Goal: Information Seeking & Learning: Learn about a topic

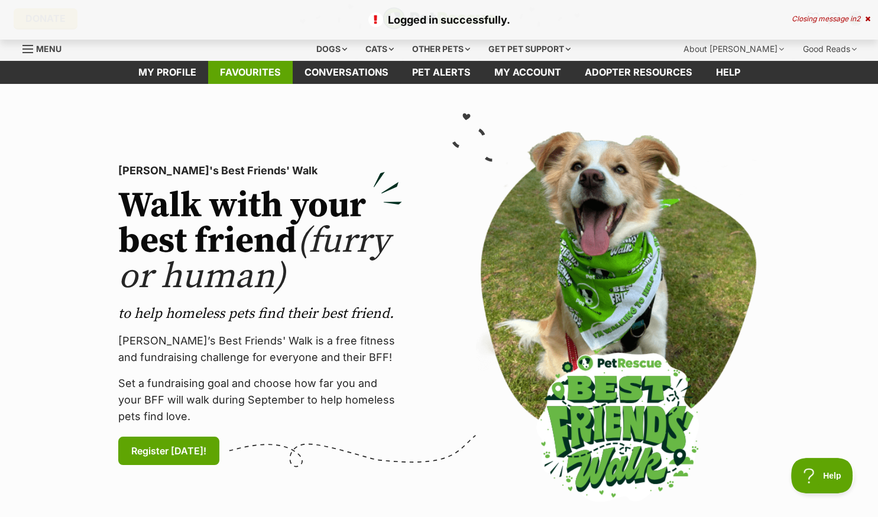
click at [266, 65] on link "Favourites" at bounding box center [250, 72] width 85 height 23
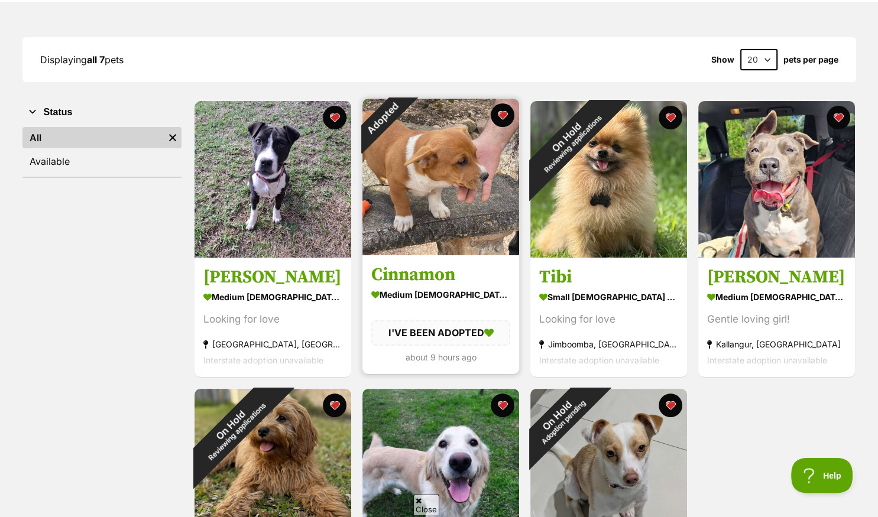
scroll to position [125, 0]
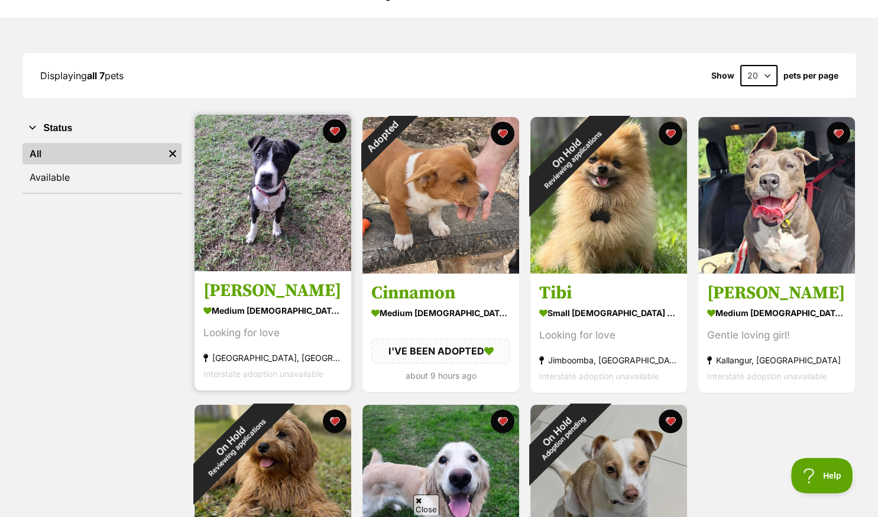
click at [260, 221] on img at bounding box center [273, 193] width 157 height 157
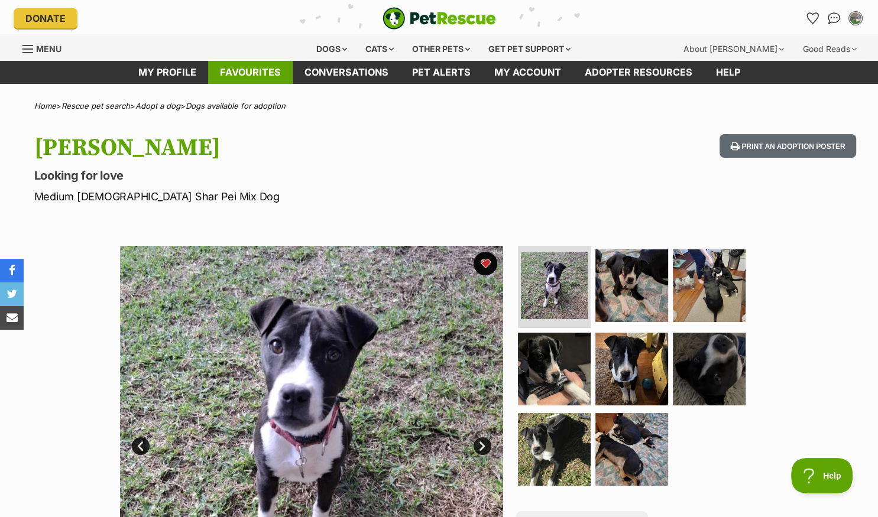
click at [244, 69] on link "Favourites" at bounding box center [250, 72] width 85 height 23
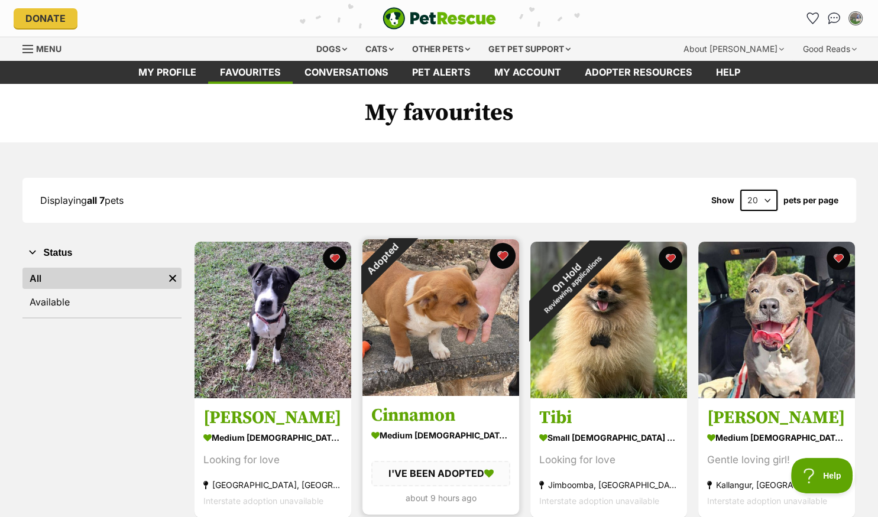
click at [505, 255] on button "favourite" at bounding box center [503, 256] width 26 height 26
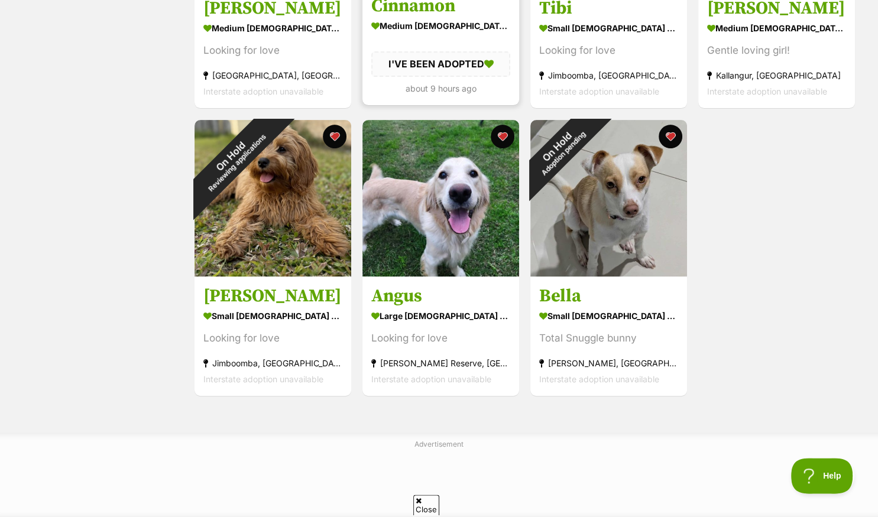
scroll to position [437, 0]
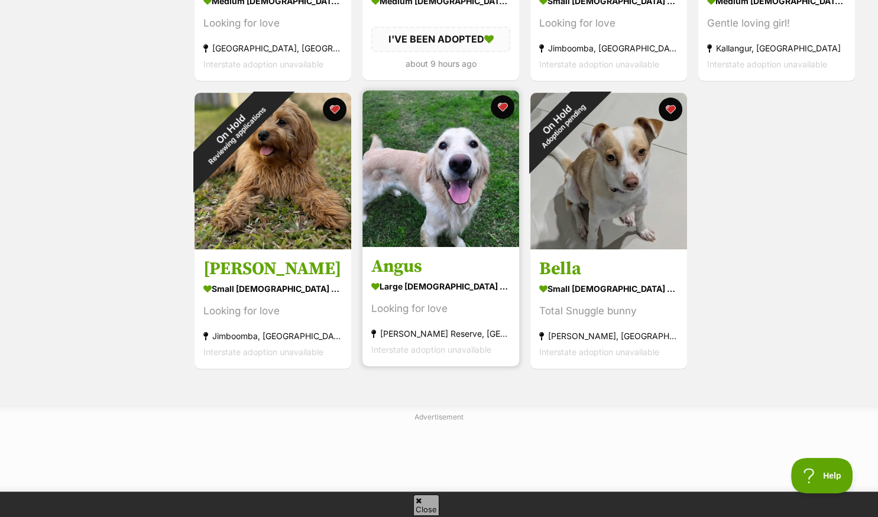
click at [418, 223] on img at bounding box center [441, 168] width 157 height 157
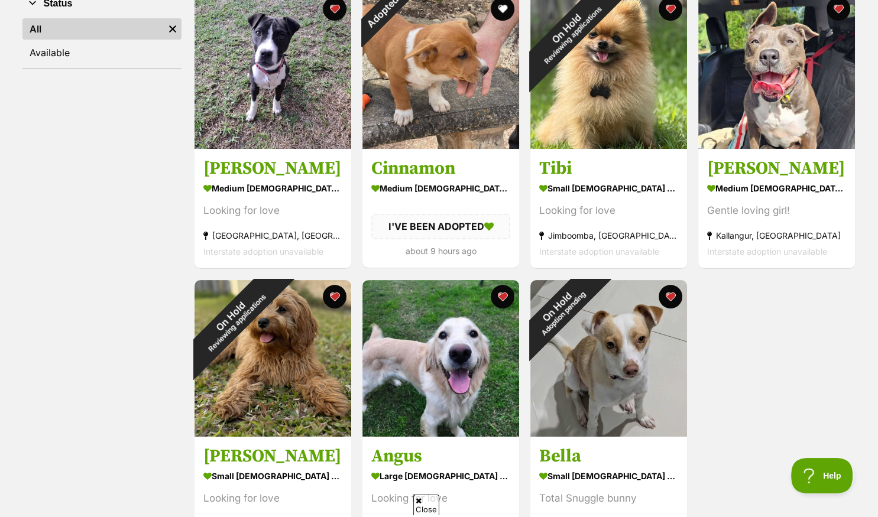
scroll to position [0, 0]
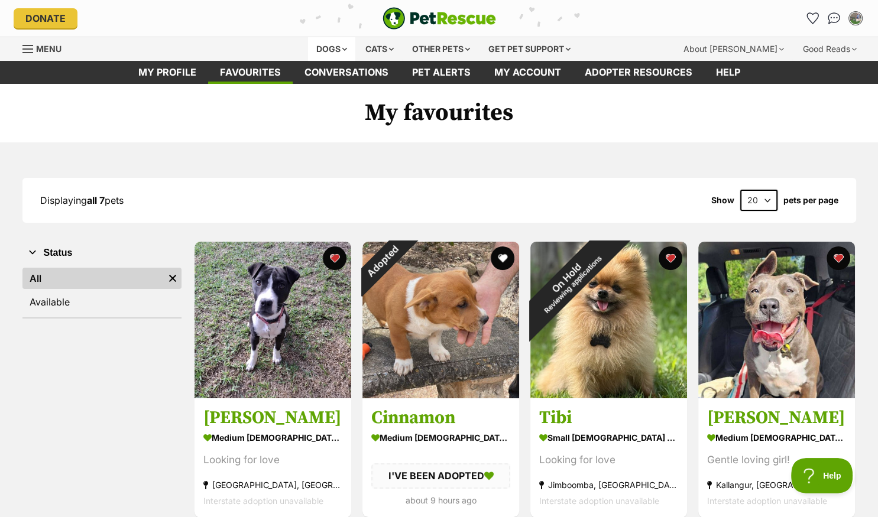
click at [331, 47] on div "Dogs" at bounding box center [331, 49] width 47 height 24
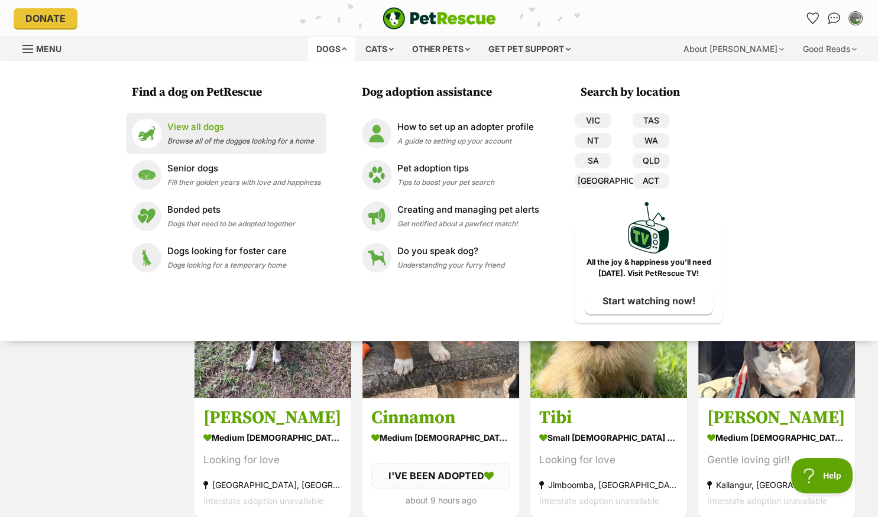
click at [198, 128] on p "View all dogs" at bounding box center [240, 128] width 147 height 14
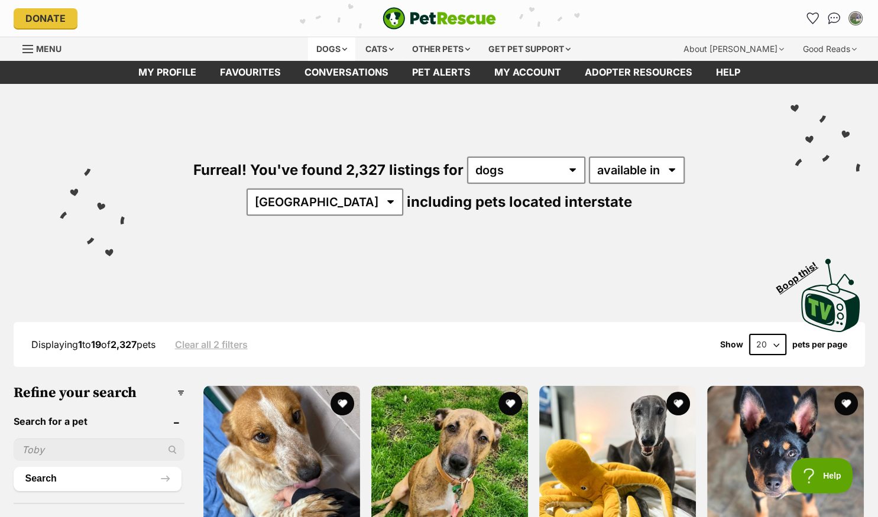
click at [323, 50] on div "Dogs" at bounding box center [331, 49] width 47 height 24
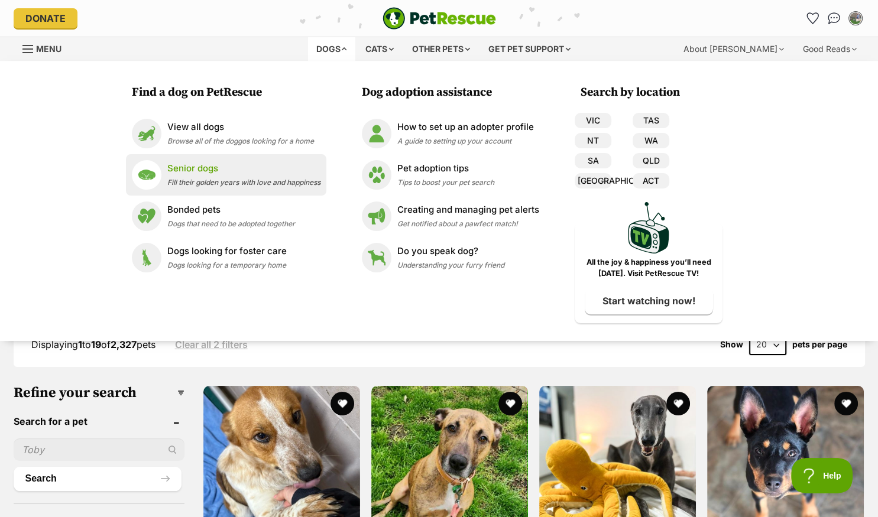
click at [212, 180] on span "Fill their golden years with love and happiness" at bounding box center [243, 182] width 153 height 9
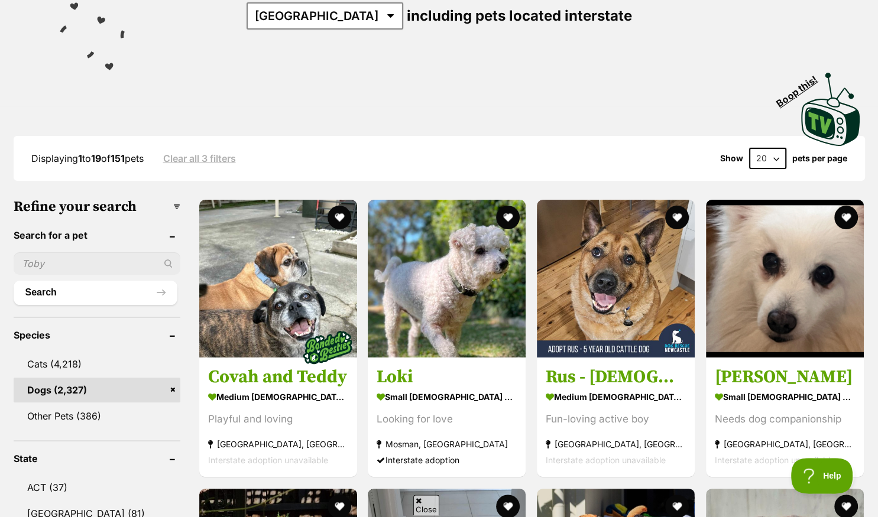
scroll to position [187, 0]
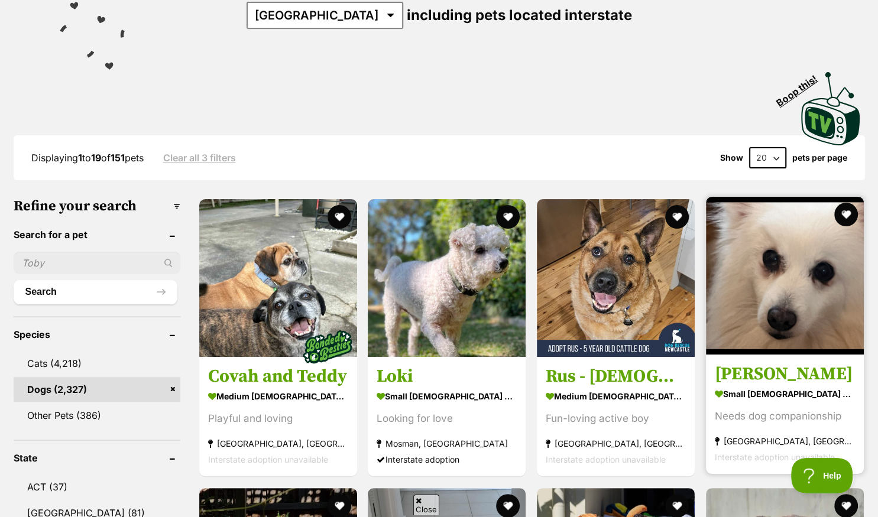
click at [753, 328] on img at bounding box center [785, 276] width 158 height 158
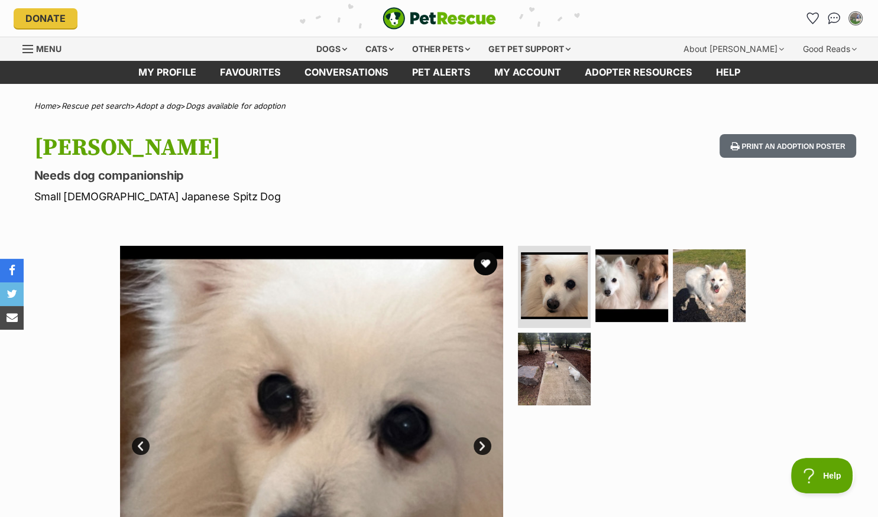
scroll to position [187, 0]
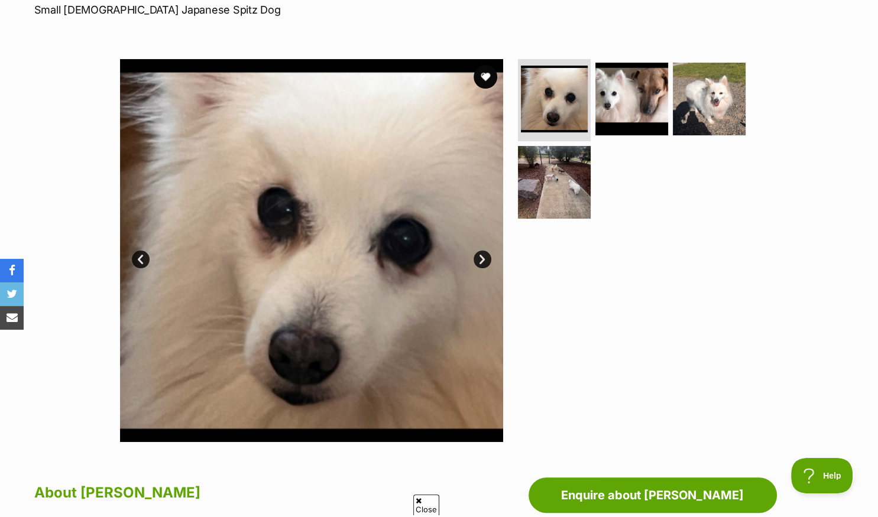
click at [480, 255] on link "Next" at bounding box center [483, 260] width 18 height 18
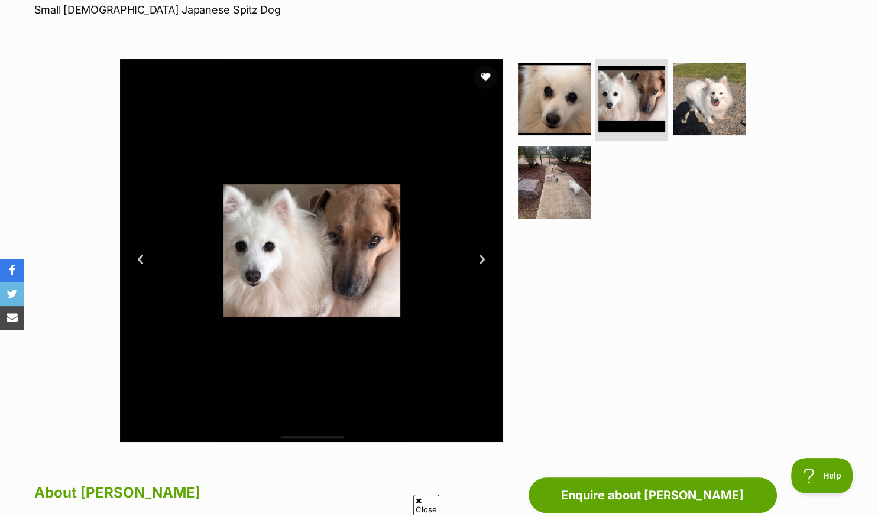
click at [480, 255] on link "Next" at bounding box center [483, 260] width 18 height 18
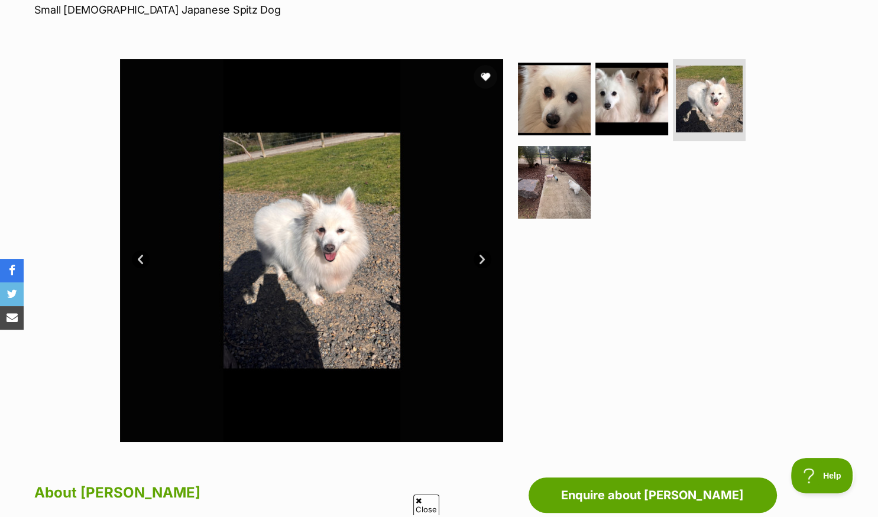
click at [480, 255] on link "Next" at bounding box center [483, 260] width 18 height 18
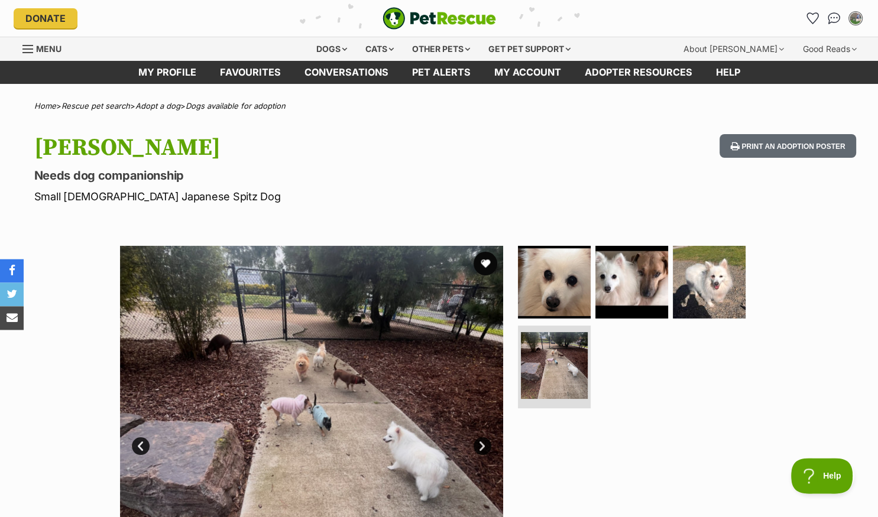
scroll to position [0, 0]
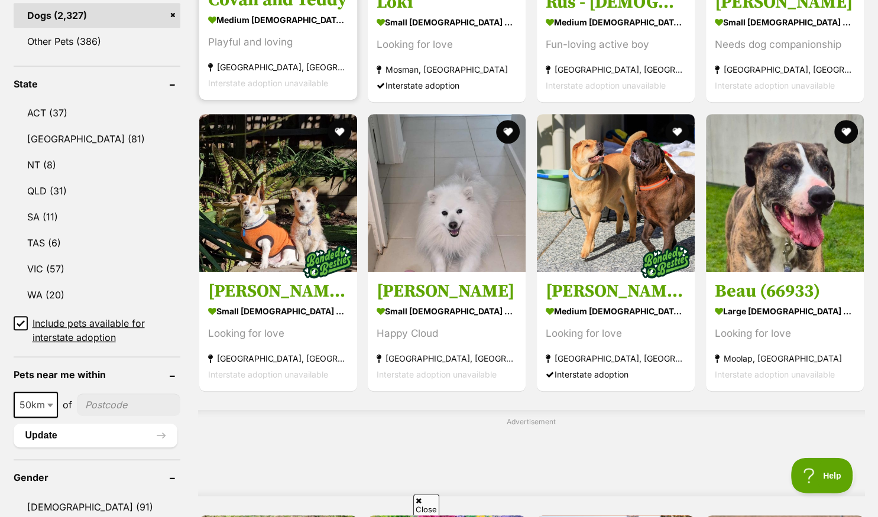
scroll to position [562, 0]
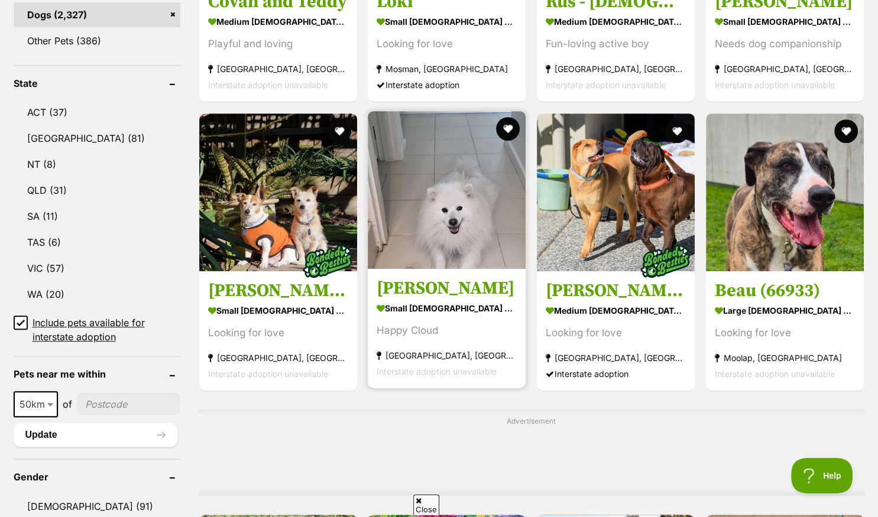
click at [422, 213] on img at bounding box center [447, 190] width 158 height 158
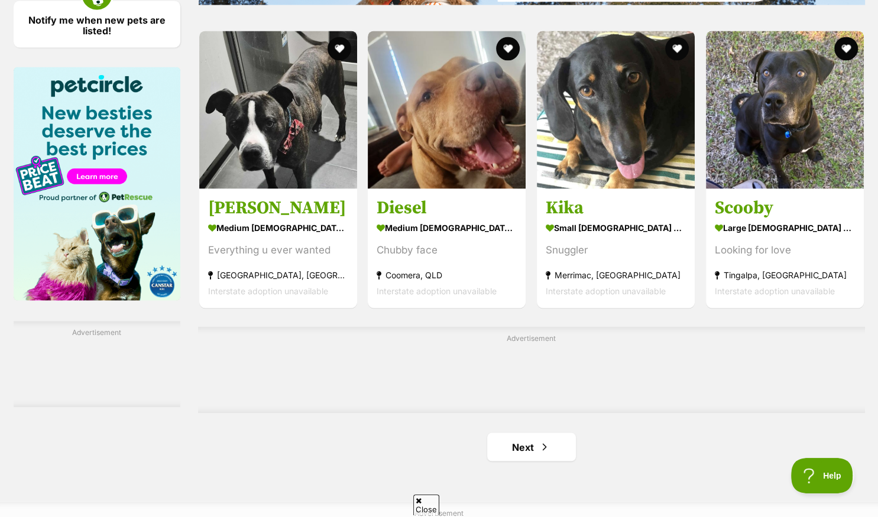
scroll to position [1811, 0]
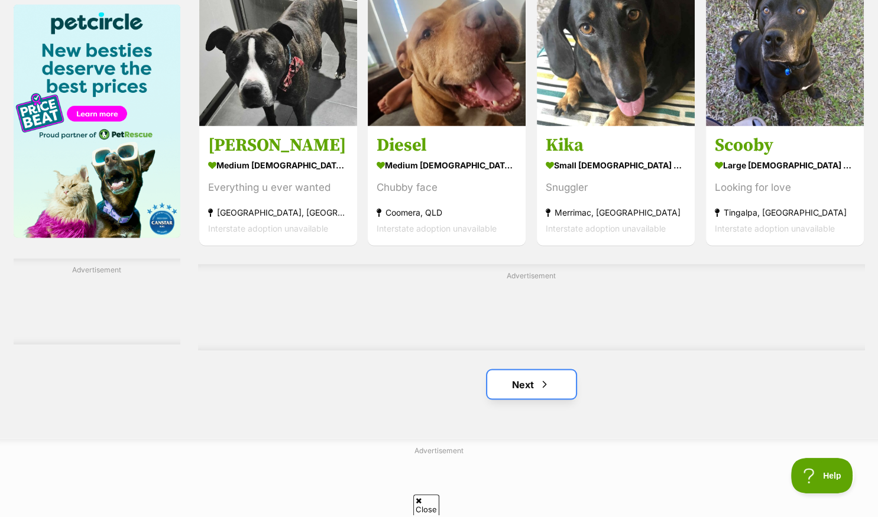
click at [524, 382] on link "Next" at bounding box center [531, 384] width 89 height 28
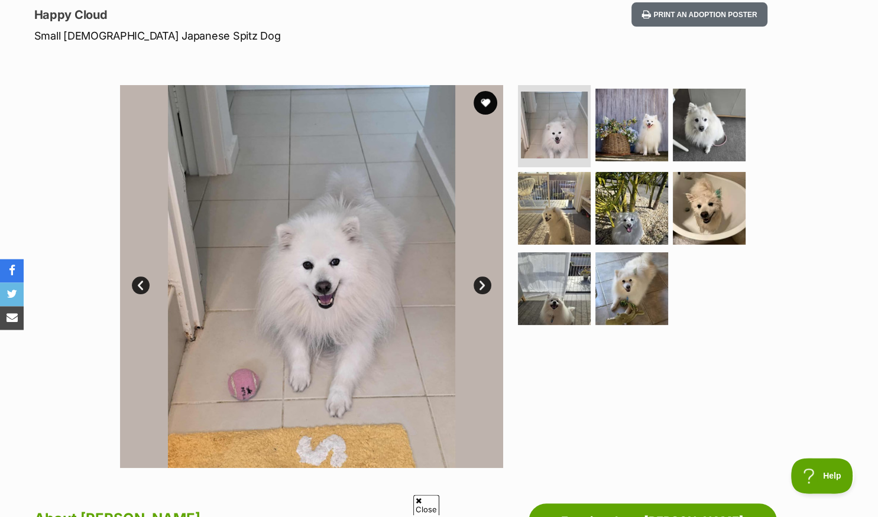
scroll to position [187, 0]
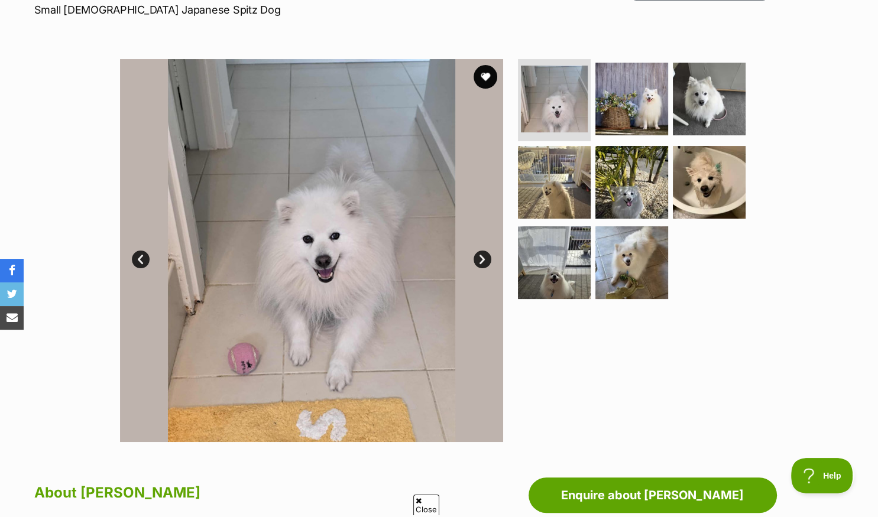
click at [481, 261] on link "Next" at bounding box center [483, 260] width 18 height 18
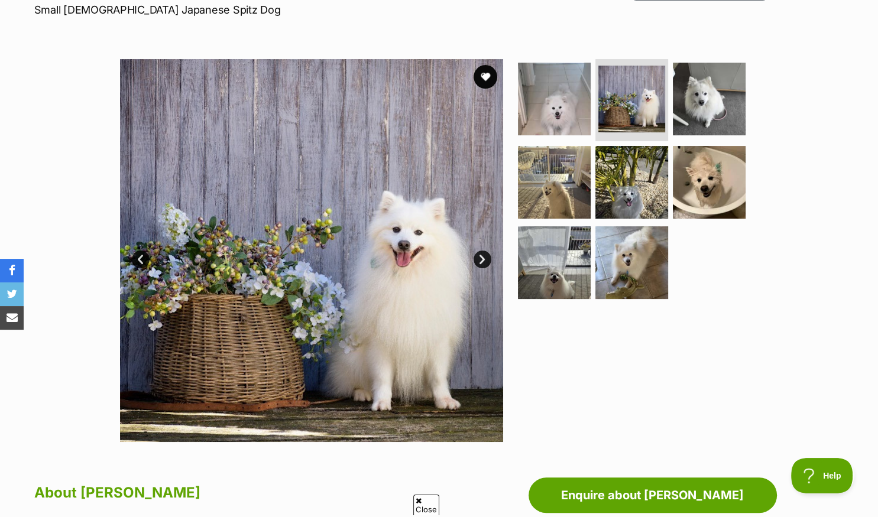
click at [481, 261] on link "Next" at bounding box center [483, 260] width 18 height 18
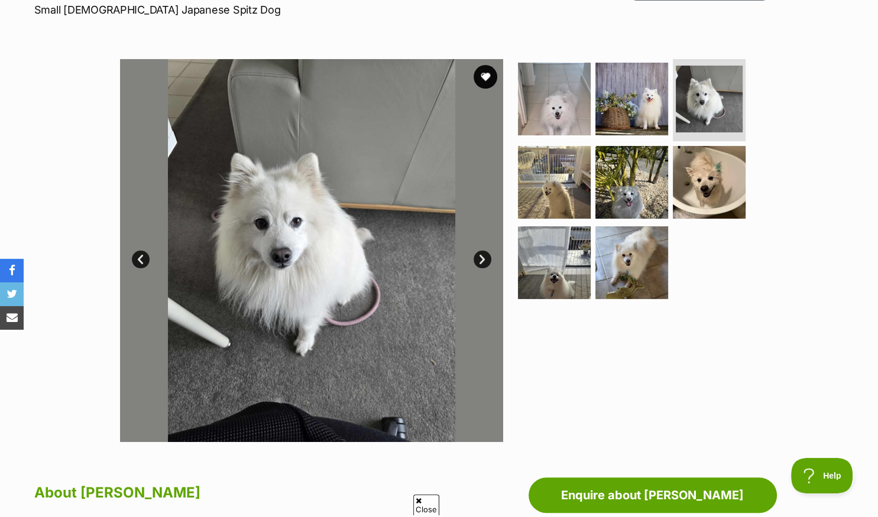
click at [481, 261] on link "Next" at bounding box center [483, 260] width 18 height 18
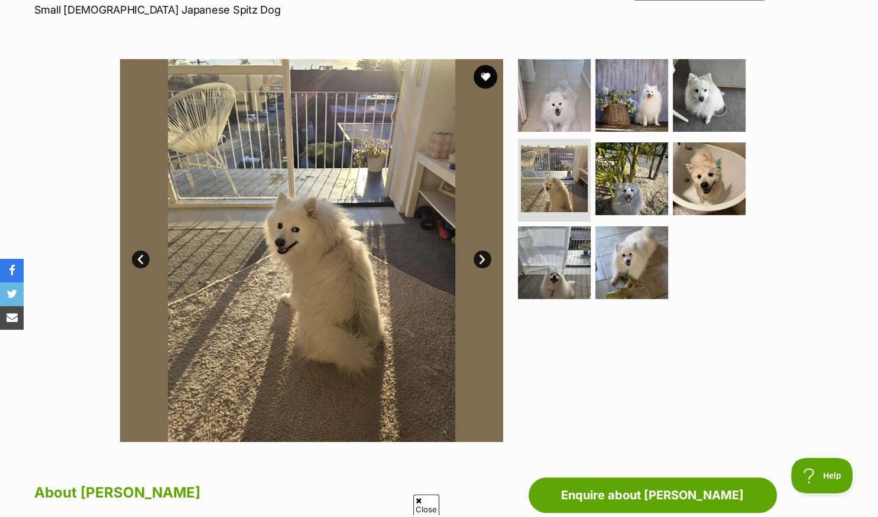
click at [481, 261] on link "Next" at bounding box center [483, 260] width 18 height 18
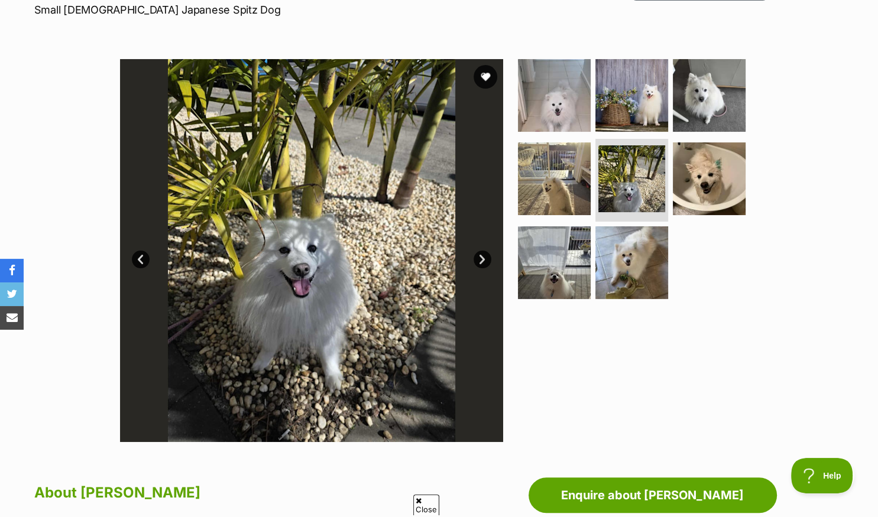
click at [481, 261] on link "Next" at bounding box center [483, 260] width 18 height 18
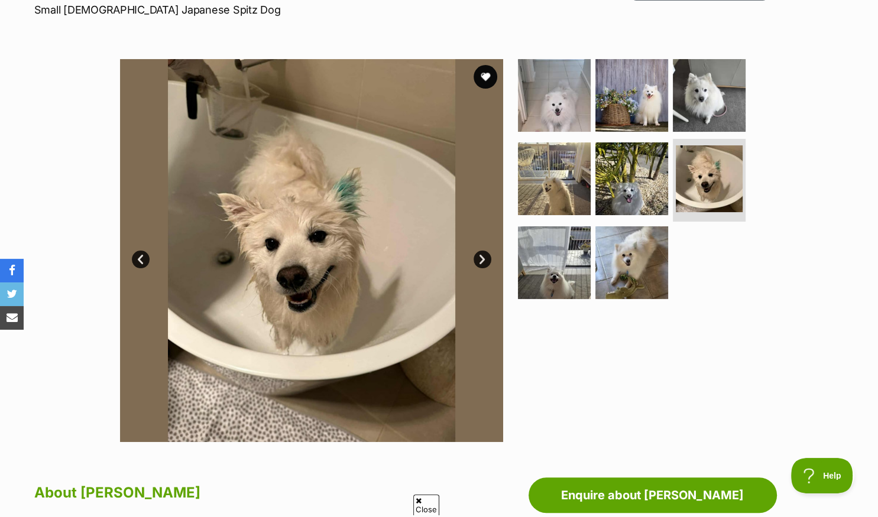
click at [481, 261] on link "Next" at bounding box center [483, 260] width 18 height 18
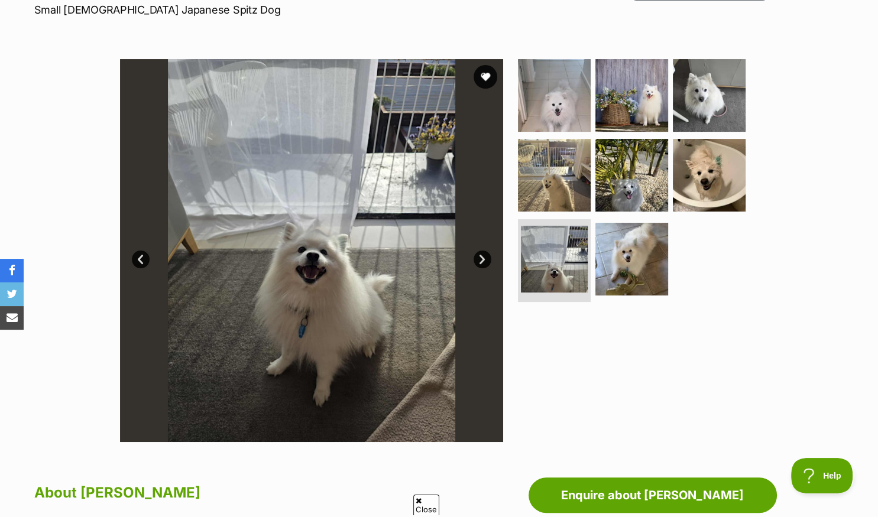
click at [481, 261] on link "Next" at bounding box center [483, 260] width 18 height 18
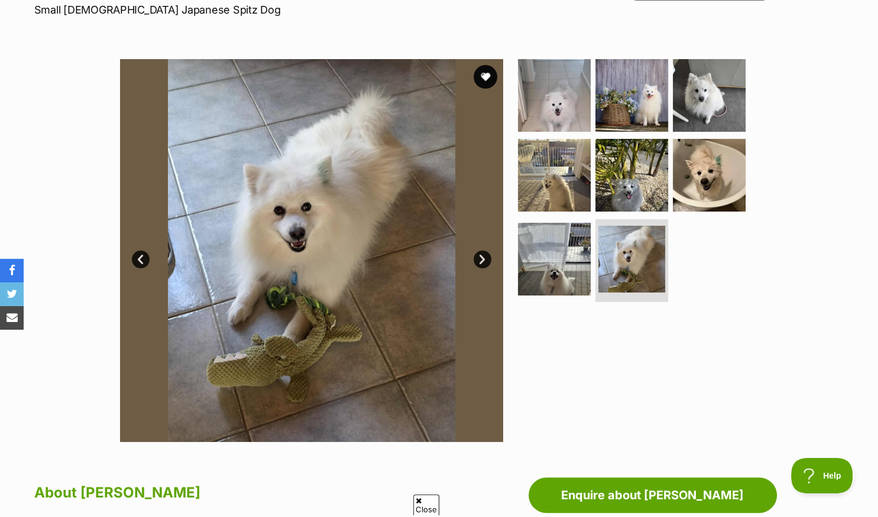
click at [481, 261] on link "Next" at bounding box center [483, 260] width 18 height 18
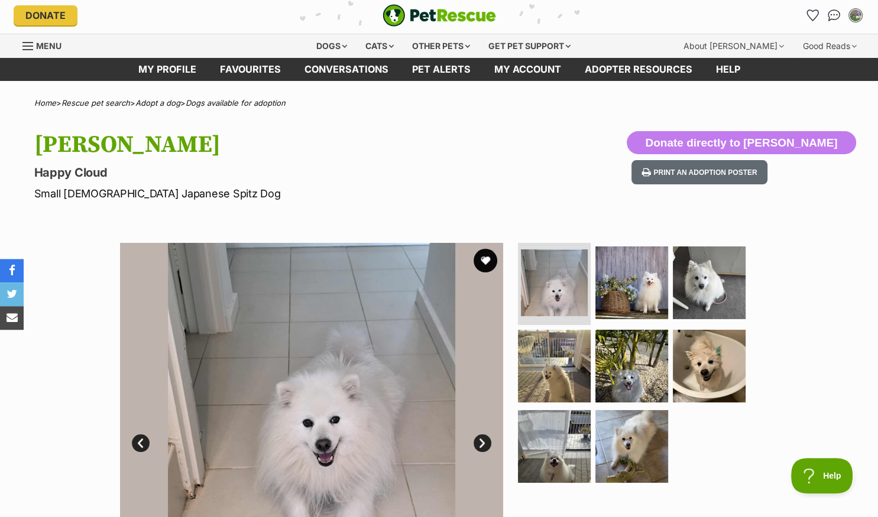
scroll to position [0, 0]
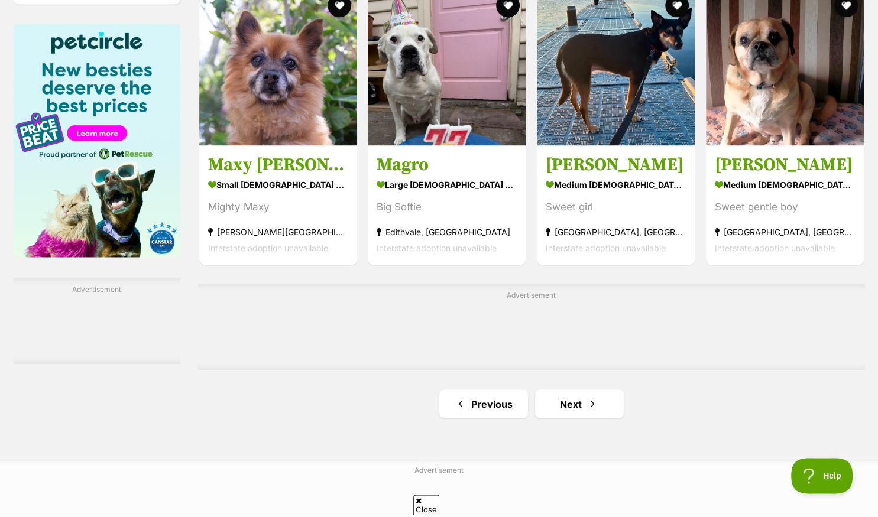
scroll to position [1811, 0]
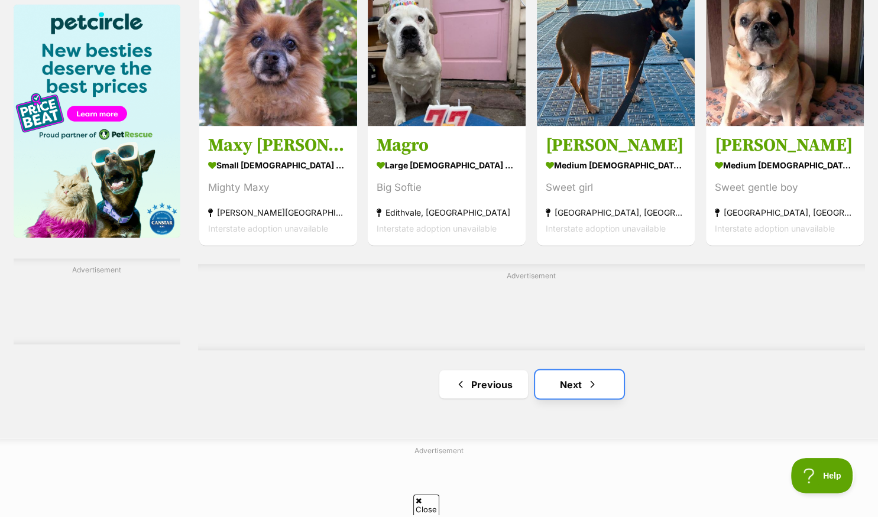
click at [565, 380] on link "Next" at bounding box center [579, 384] width 89 height 28
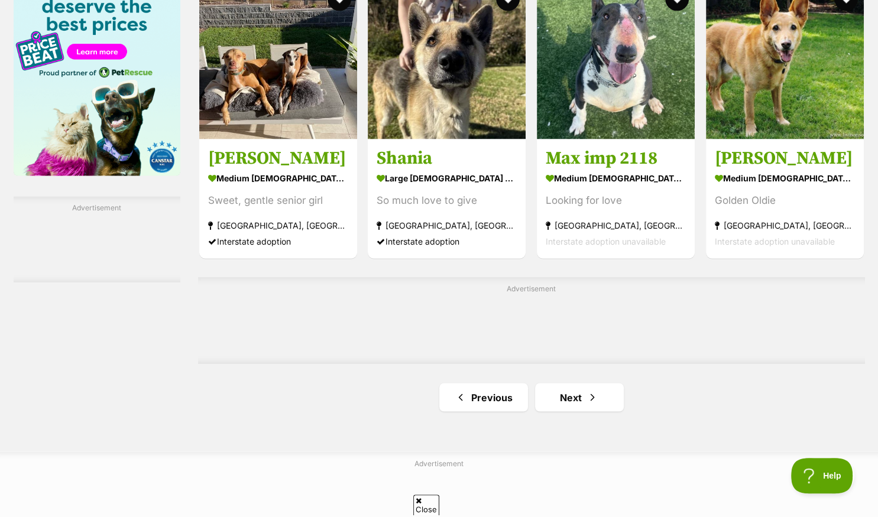
scroll to position [1873, 0]
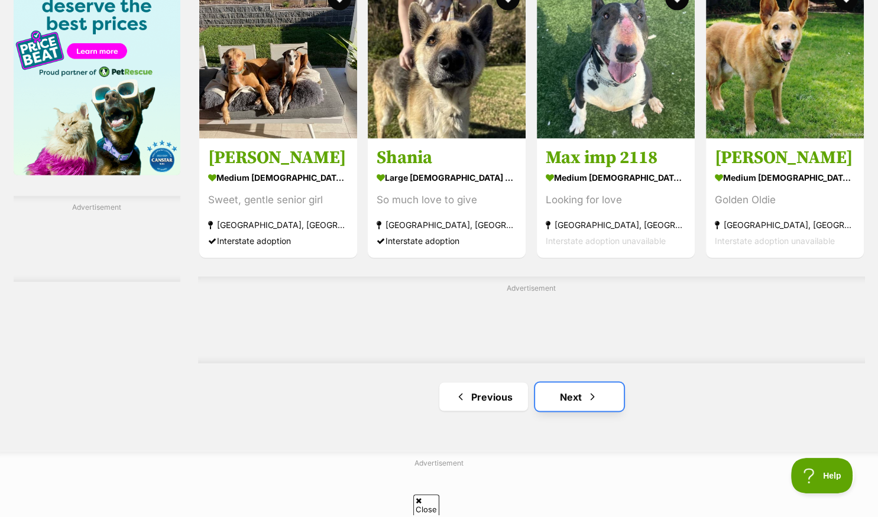
click at [572, 400] on link "Next" at bounding box center [579, 397] width 89 height 28
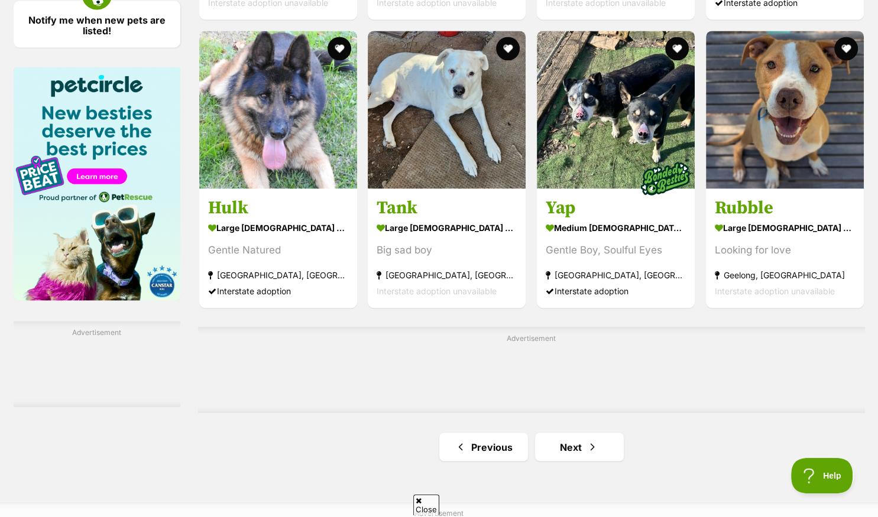
scroll to position [1811, 0]
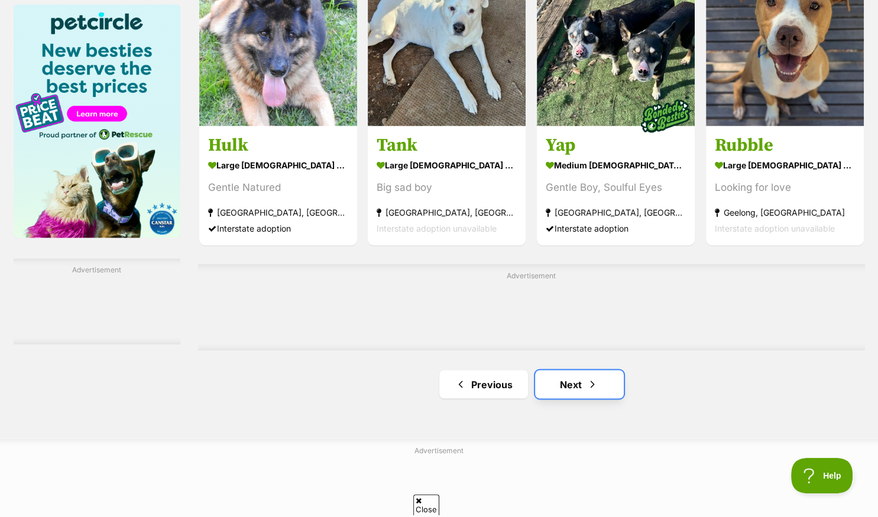
click at [576, 383] on link "Next" at bounding box center [579, 384] width 89 height 28
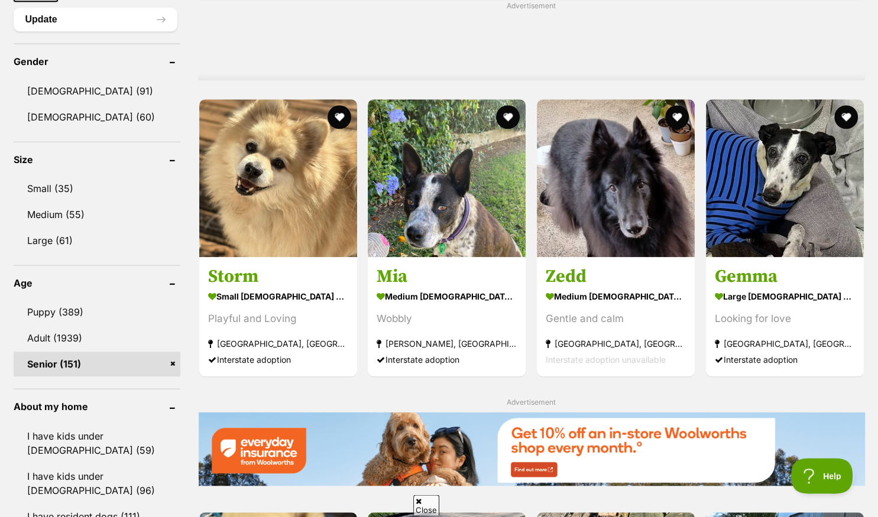
scroll to position [999, 0]
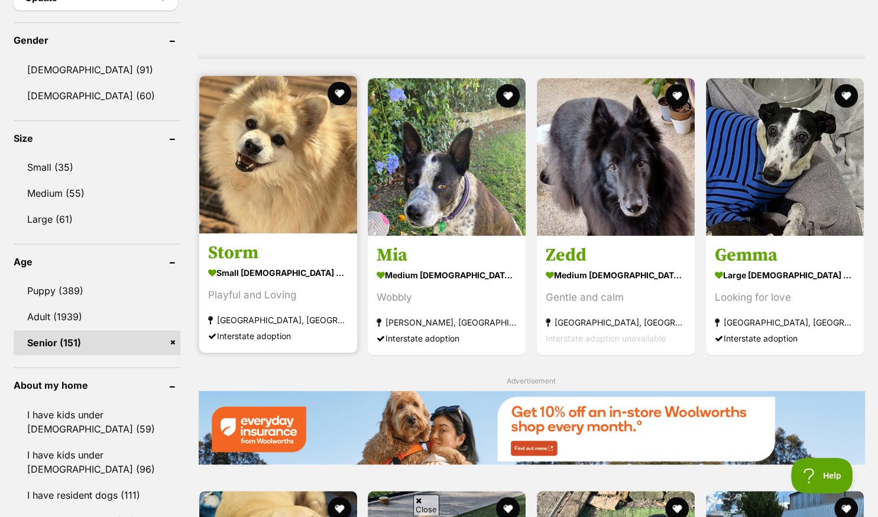
click at [303, 251] on h3 "Storm" at bounding box center [278, 253] width 140 height 22
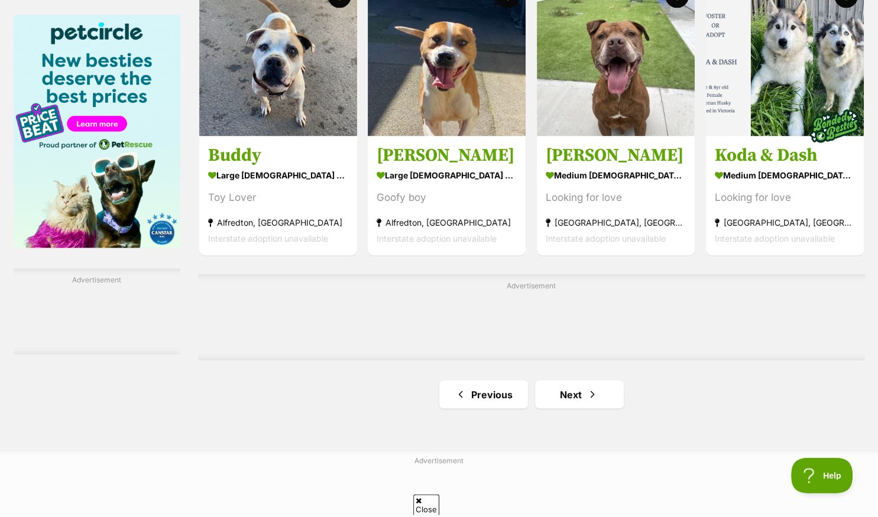
scroll to position [1811, 0]
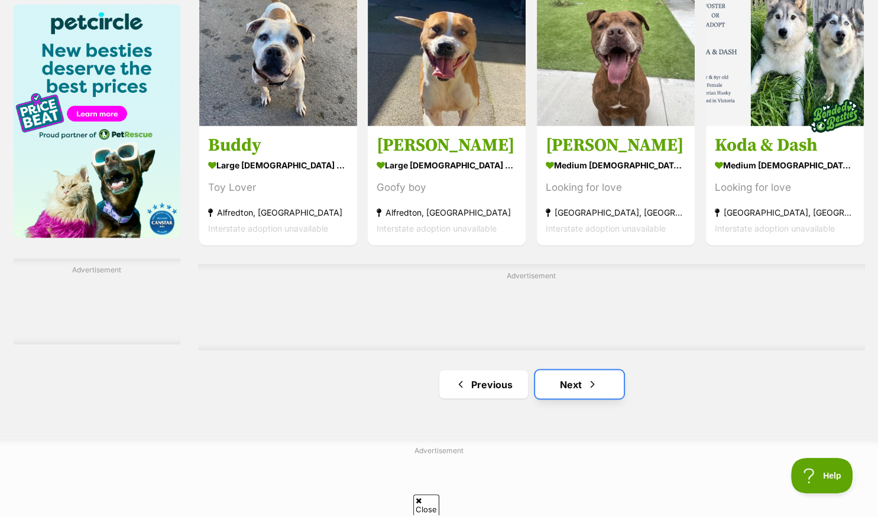
click at [566, 385] on link "Next" at bounding box center [579, 384] width 89 height 28
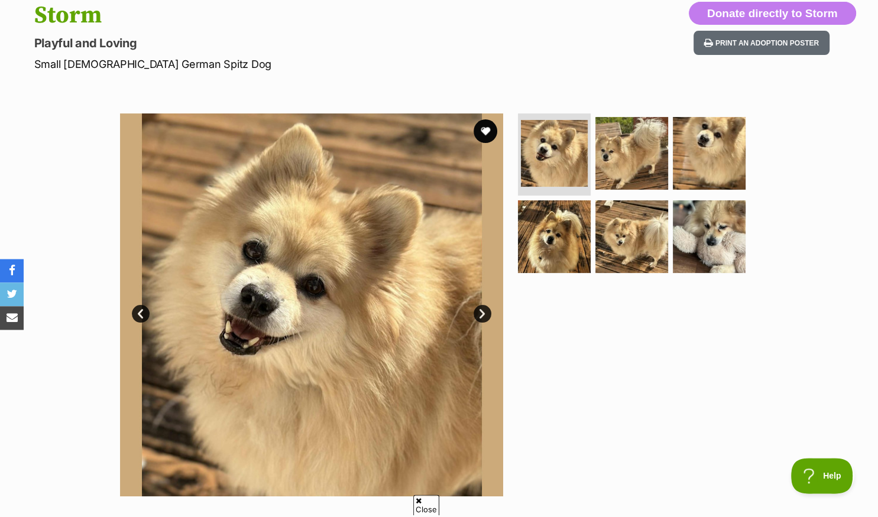
scroll to position [187, 0]
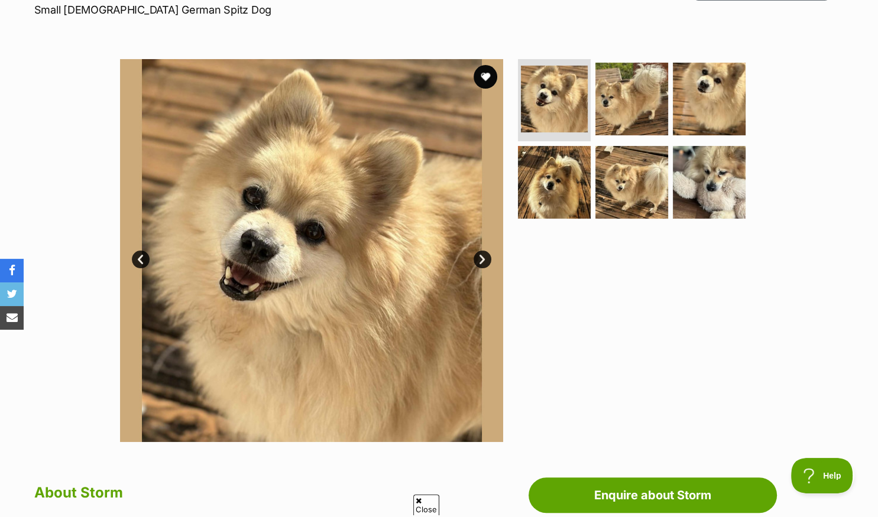
click at [481, 258] on link "Next" at bounding box center [483, 260] width 18 height 18
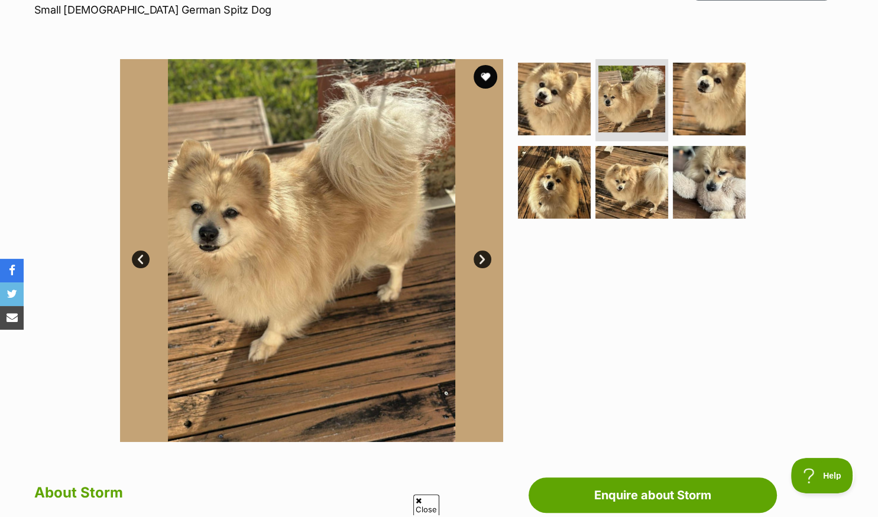
click at [481, 258] on link "Next" at bounding box center [483, 260] width 18 height 18
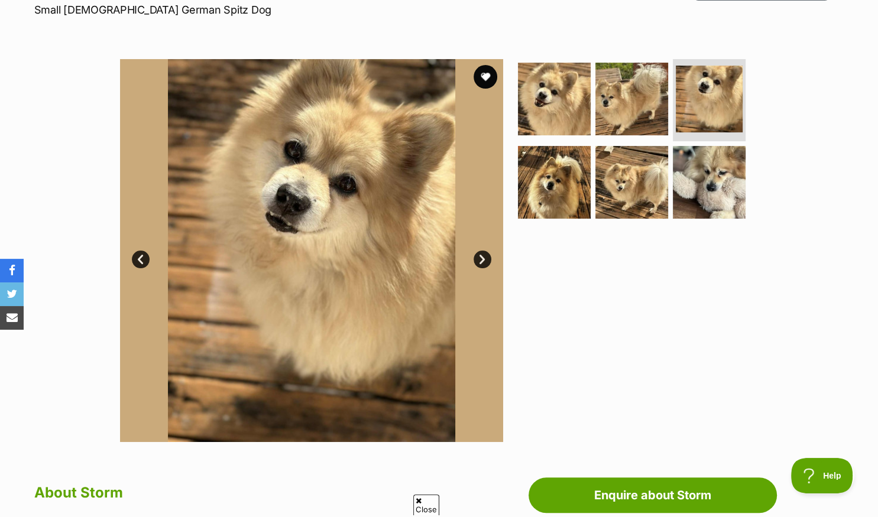
click at [481, 258] on link "Next" at bounding box center [483, 260] width 18 height 18
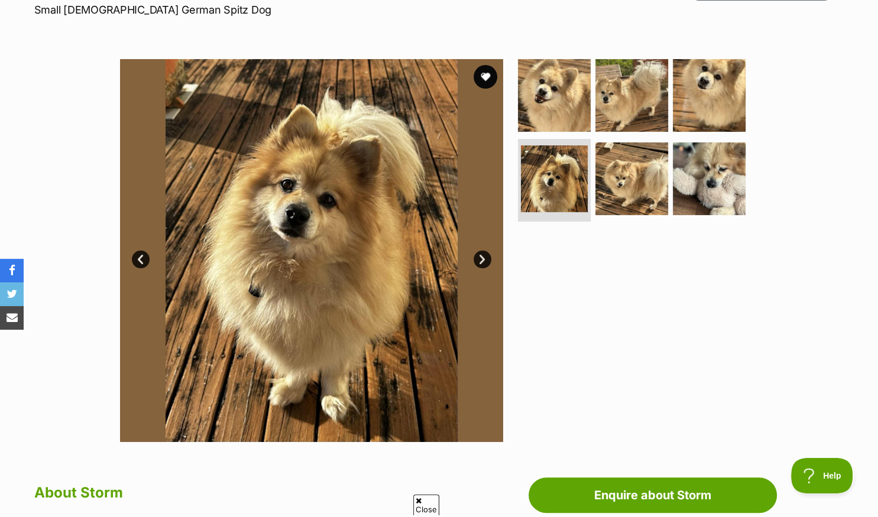
click at [481, 258] on link "Next" at bounding box center [483, 260] width 18 height 18
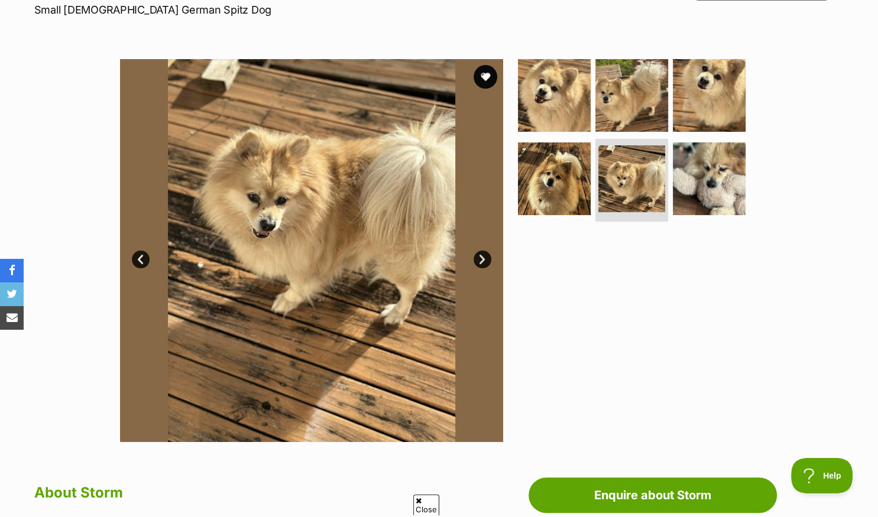
click at [481, 258] on link "Next" at bounding box center [483, 260] width 18 height 18
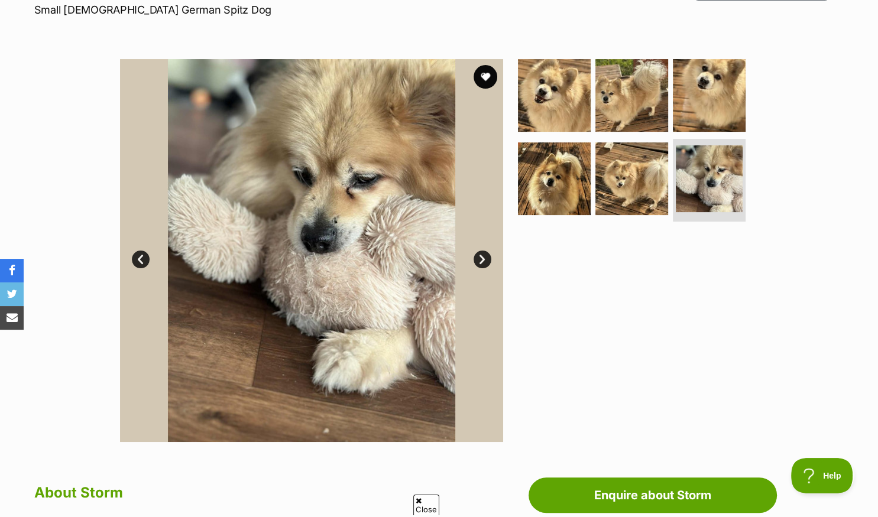
click at [481, 258] on link "Next" at bounding box center [483, 260] width 18 height 18
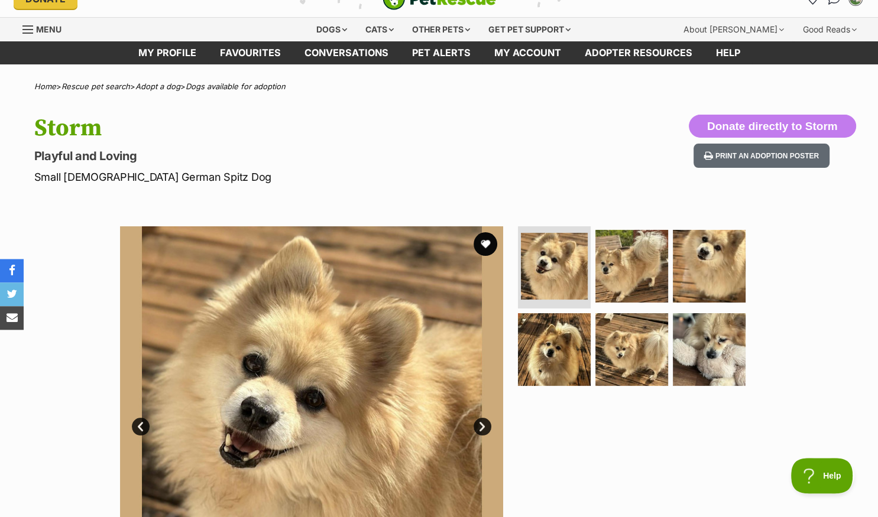
scroll to position [0, 0]
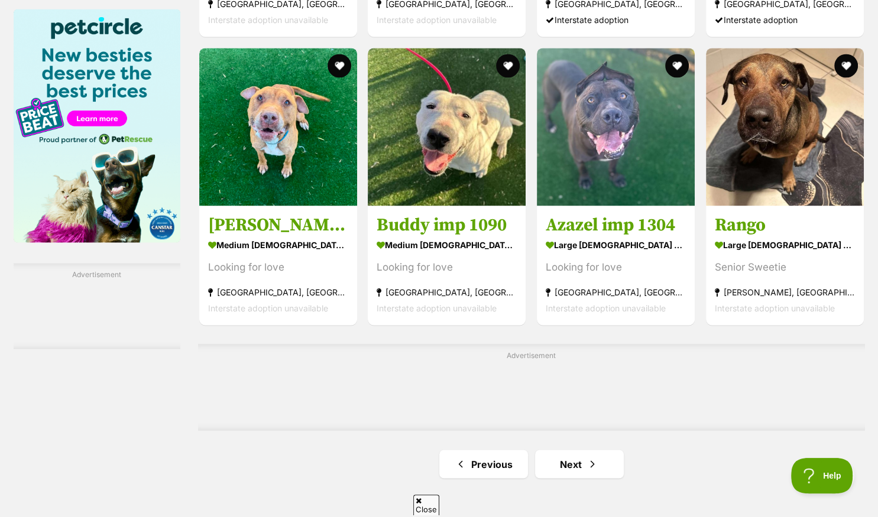
scroll to position [1811, 0]
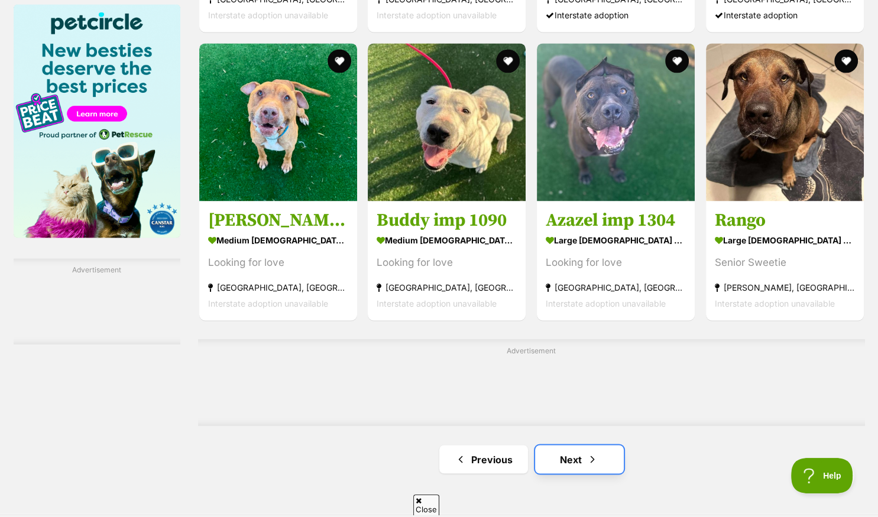
click at [567, 455] on link "Next" at bounding box center [579, 459] width 89 height 28
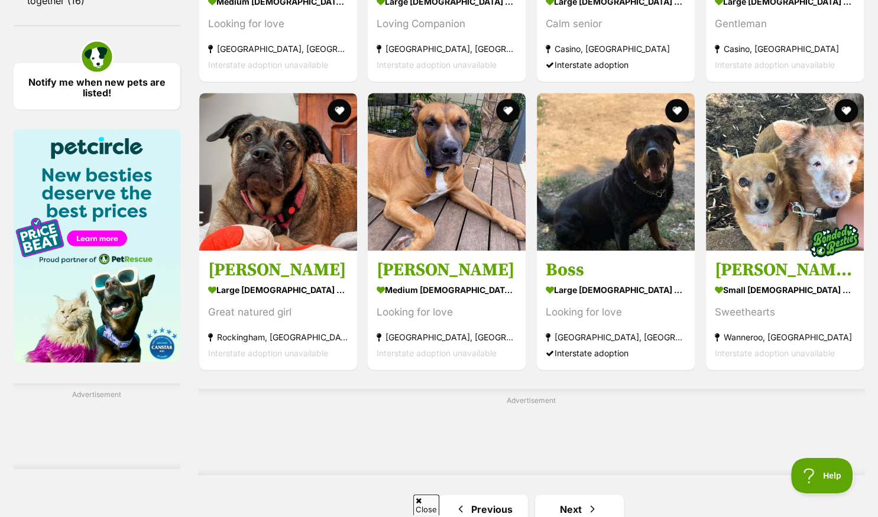
scroll to position [1811, 0]
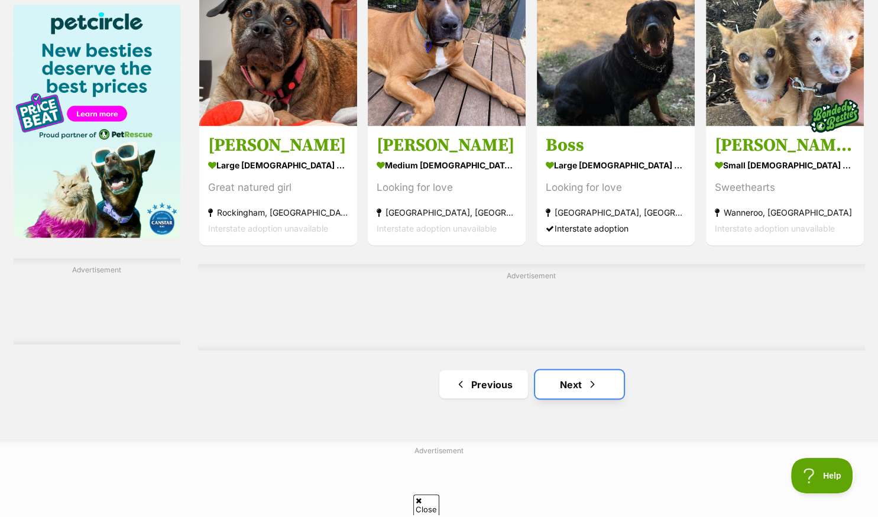
click at [566, 380] on link "Next" at bounding box center [579, 384] width 89 height 28
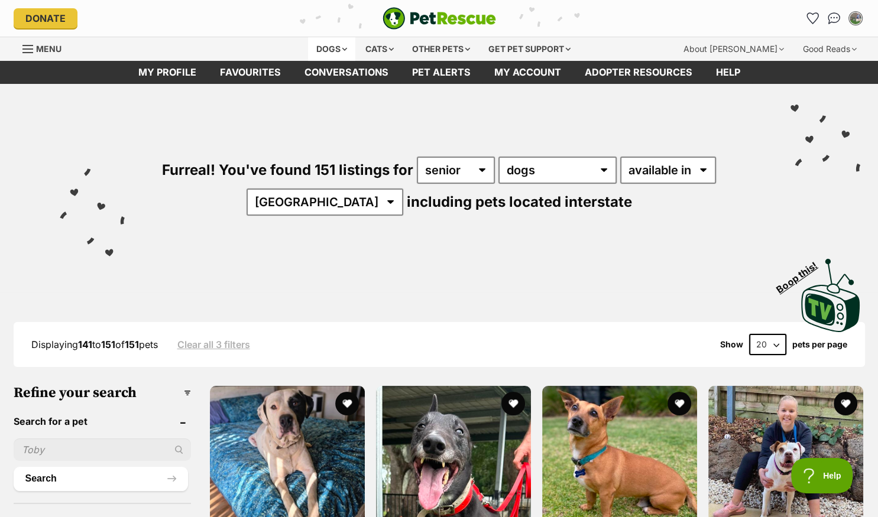
click at [326, 48] on div "Dogs" at bounding box center [331, 49] width 47 height 24
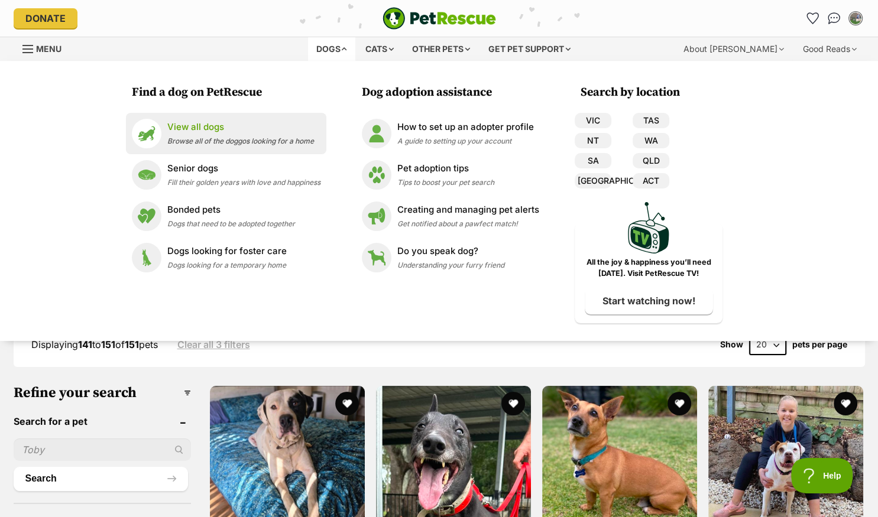
click at [205, 122] on p "View all dogs" at bounding box center [240, 128] width 147 height 14
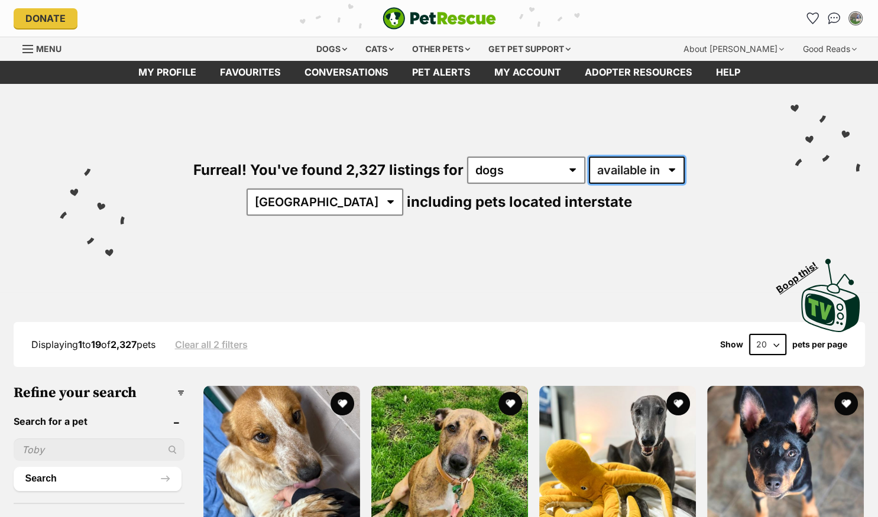
click at [626, 169] on select "available in located in" at bounding box center [637, 170] width 96 height 27
click at [628, 169] on select "available in located in" at bounding box center [637, 170] width 96 height 27
click at [589, 157] on select "available in located in" at bounding box center [637, 170] width 96 height 27
select select "disabled"
click option "located in" at bounding box center [0, 0] width 0 height 0
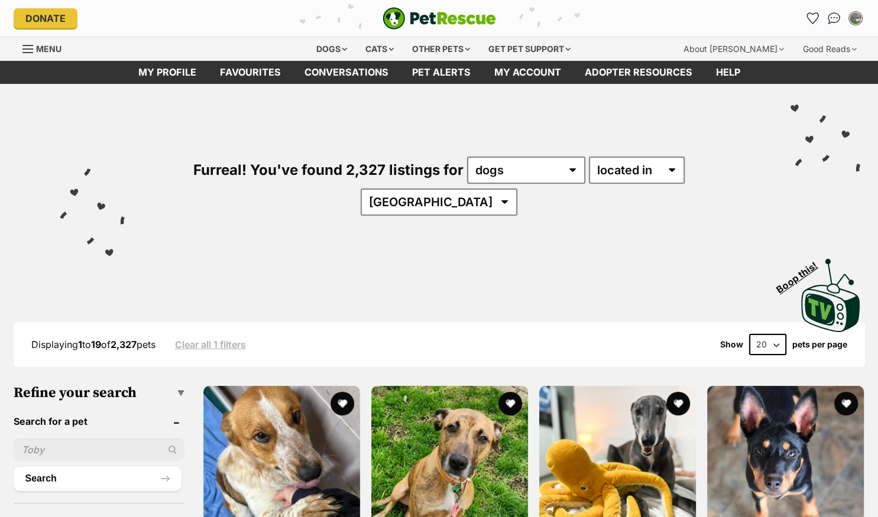
click at [361, 189] on select "Australia ACT NSW QLD SA TAS VIC WA" at bounding box center [439, 202] width 157 height 27
select select "QLD"
click option "QLD" at bounding box center [0, 0] width 0 height 0
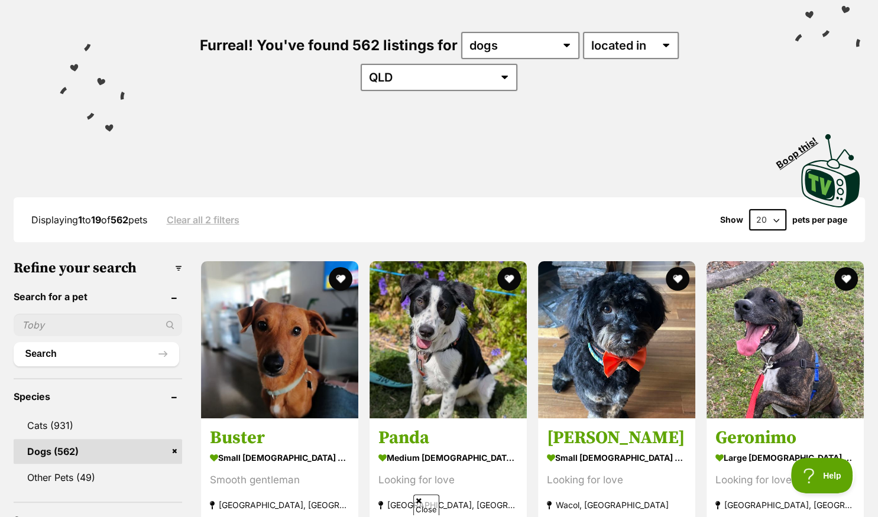
click at [775, 209] on select "20 40 60" at bounding box center [767, 219] width 37 height 21
select select "60"
click option "60" at bounding box center [0, 0] width 0 height 0
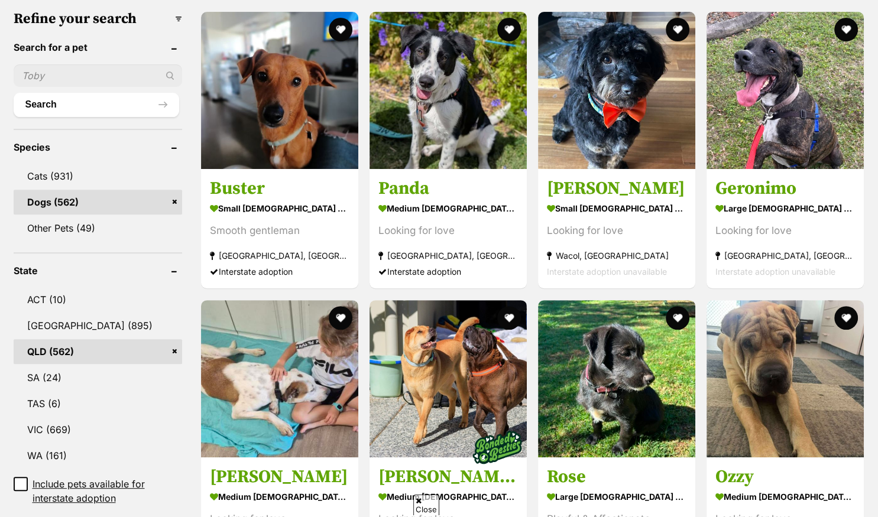
scroll to position [624, 0]
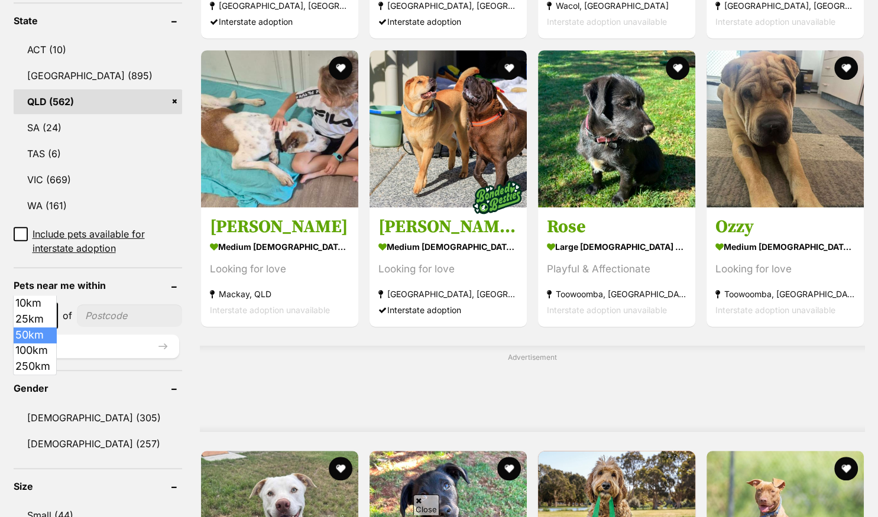
click at [48, 315] on b at bounding box center [50, 317] width 6 height 4
click at [89, 305] on input"] "postcode" at bounding box center [129, 316] width 105 height 22
click at [96, 305] on input"] "postcode" at bounding box center [129, 316] width 105 height 22
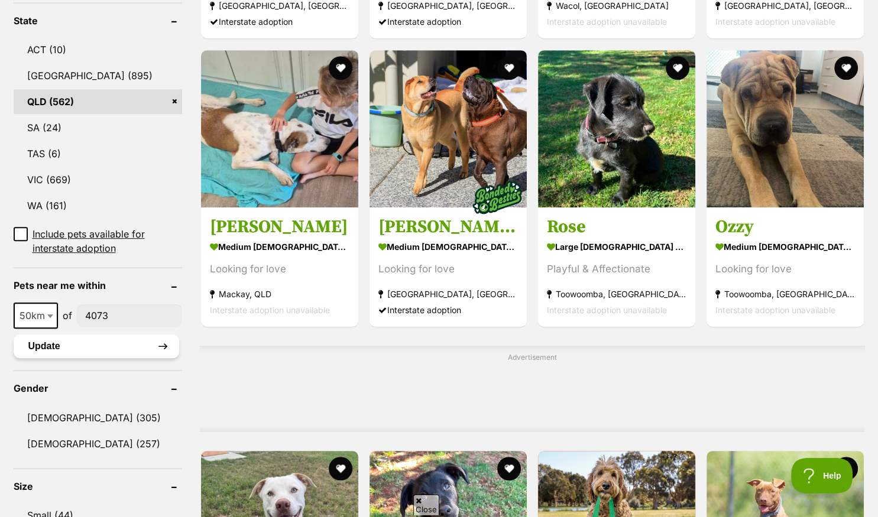
type input"] "4073"
click at [67, 335] on button "Update" at bounding box center [97, 347] width 166 height 24
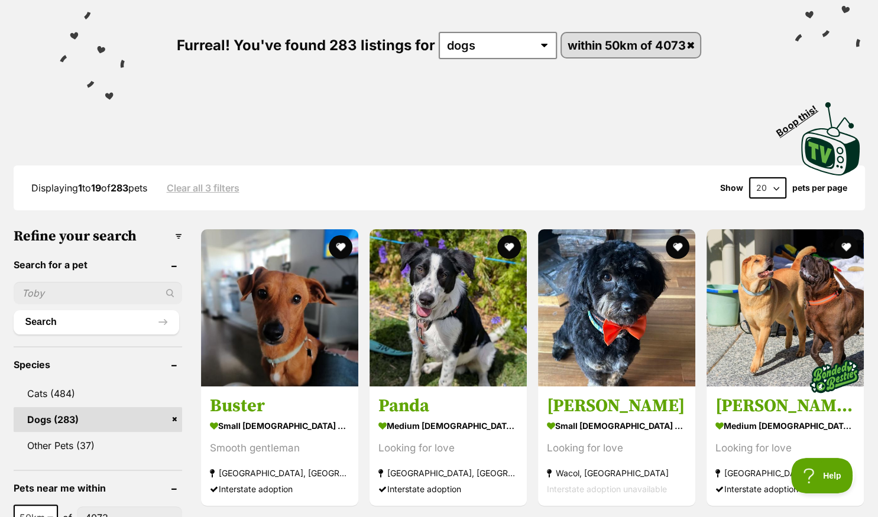
click at [778, 186] on select "20 40 60" at bounding box center [767, 187] width 37 height 21
click at [775, 186] on select "20 40 60" at bounding box center [767, 187] width 37 height 21
click at [749, 177] on select "20 40 60" at bounding box center [767, 187] width 37 height 21
select select "60"
click option "60" at bounding box center [0, 0] width 0 height 0
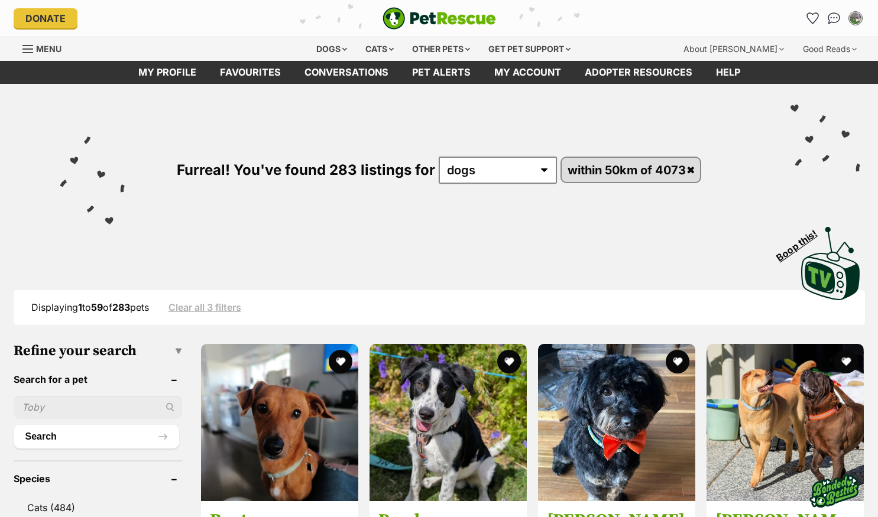
scroll to position [250, 0]
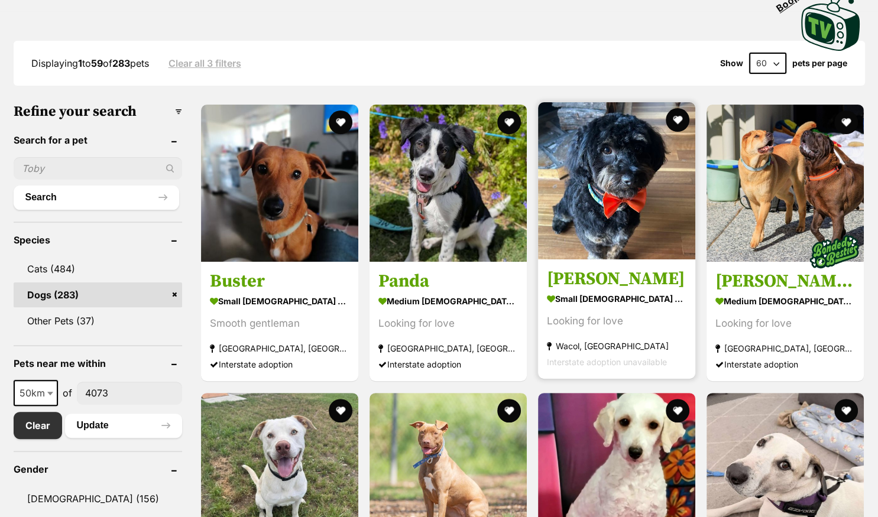
click at [581, 235] on img at bounding box center [616, 180] width 157 height 157
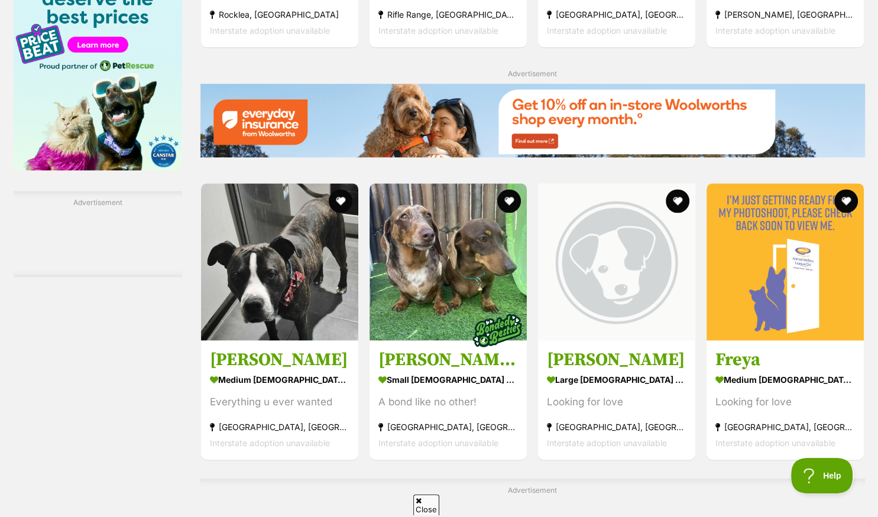
scroll to position [1686, 0]
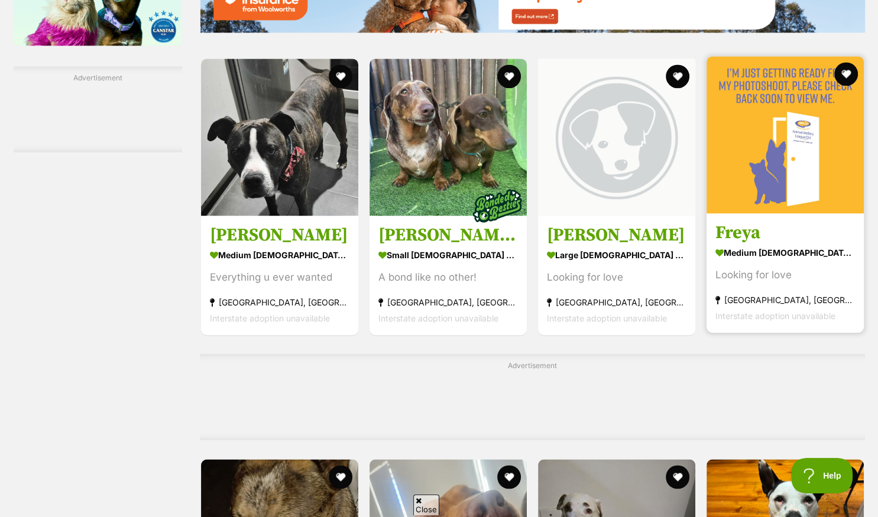
click at [721, 224] on link "Freya medium female Dog Looking for love Coombabah, QLD Interstate adoption una…" at bounding box center [785, 273] width 157 height 120
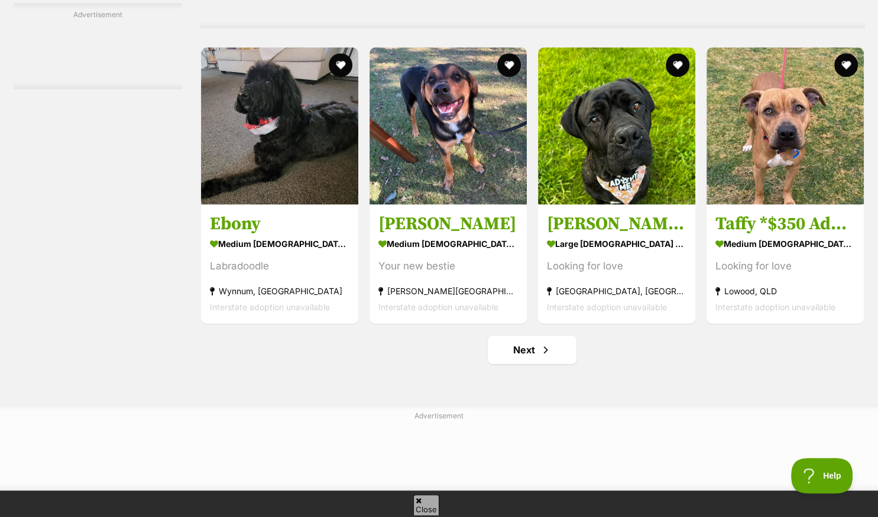
scroll to position [5370, 0]
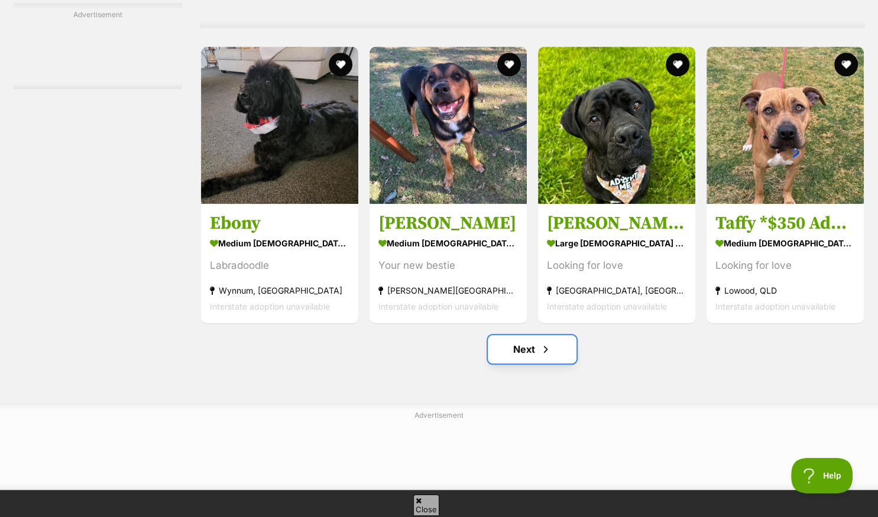
click at [525, 351] on link "Next" at bounding box center [532, 349] width 89 height 28
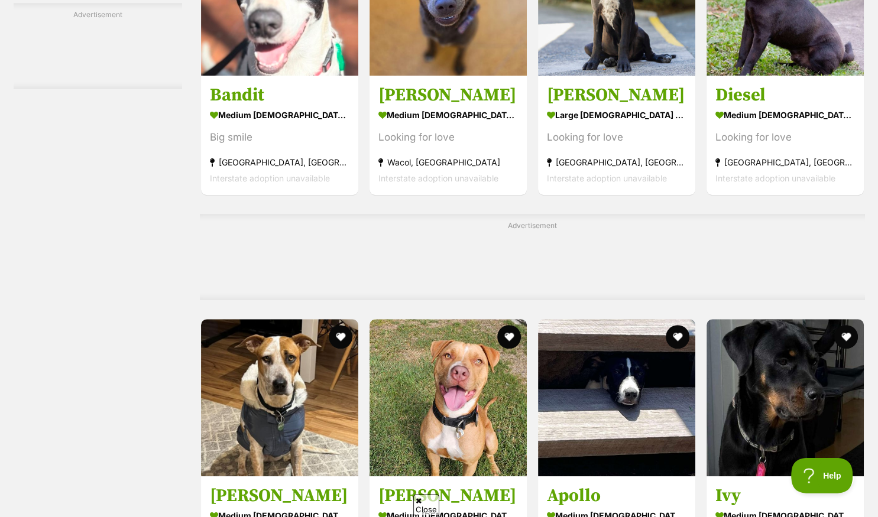
scroll to position [5121, 0]
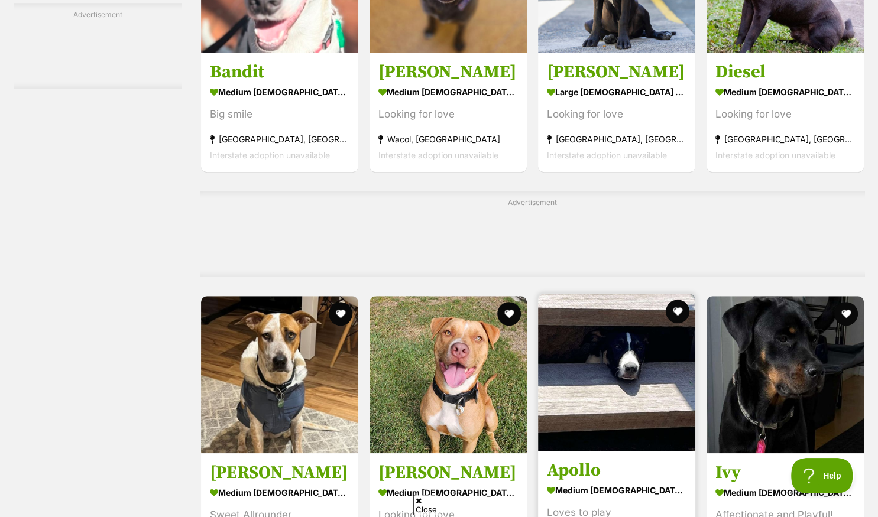
click at [573, 420] on img at bounding box center [616, 372] width 157 height 157
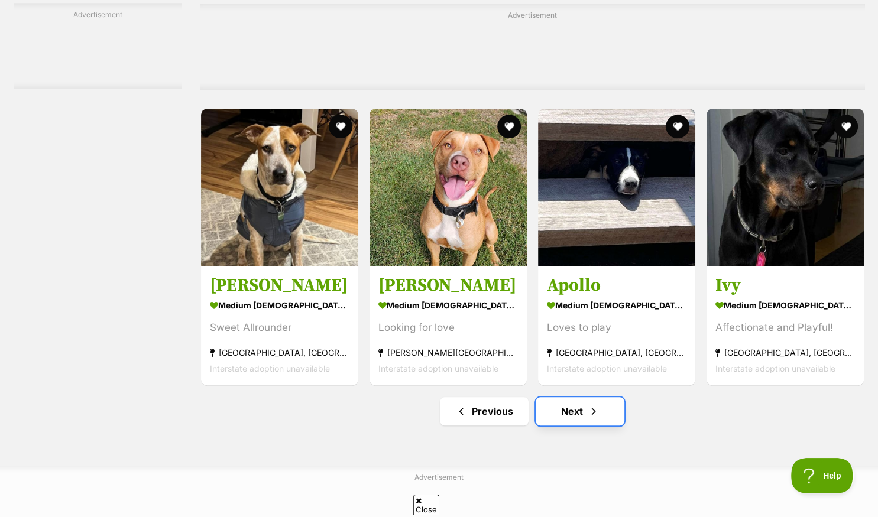
click at [562, 414] on link "Next" at bounding box center [580, 411] width 89 height 28
click at [571, 416] on link "Next" at bounding box center [580, 411] width 89 height 28
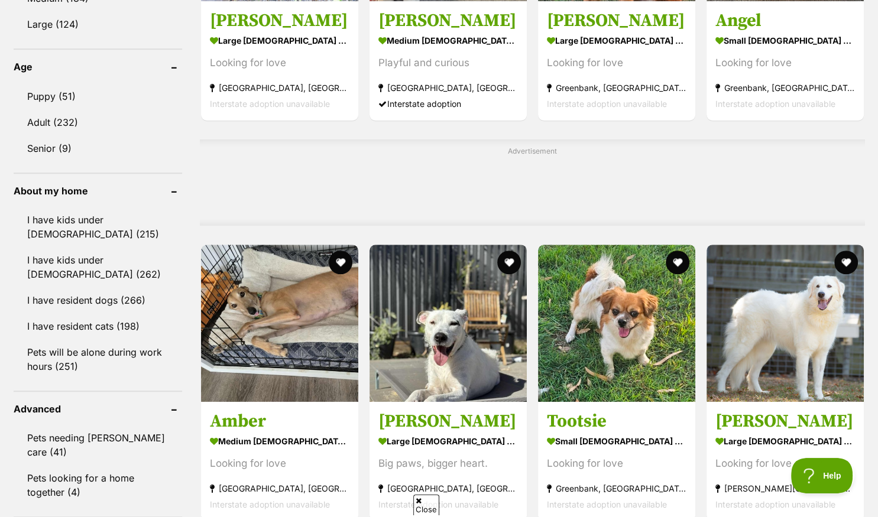
scroll to position [999, 0]
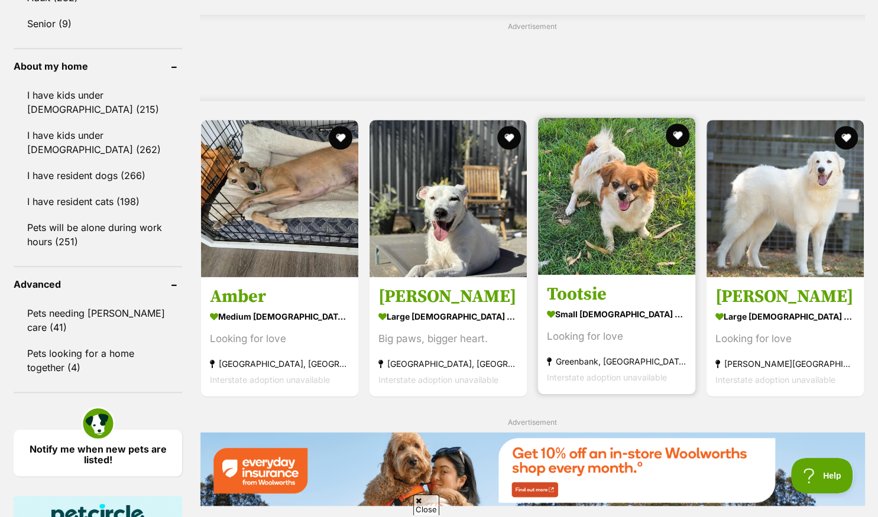
click at [597, 262] on img at bounding box center [616, 196] width 157 height 157
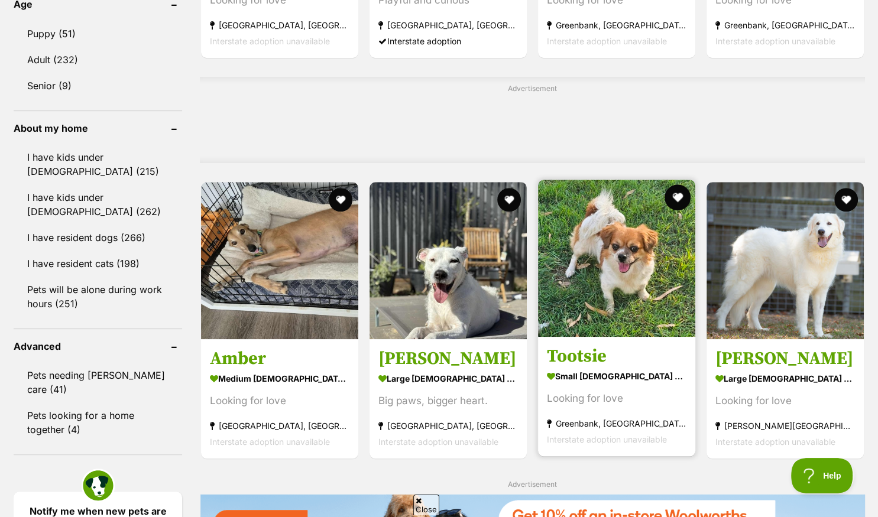
click at [675, 185] on button "favourite" at bounding box center [678, 198] width 26 height 26
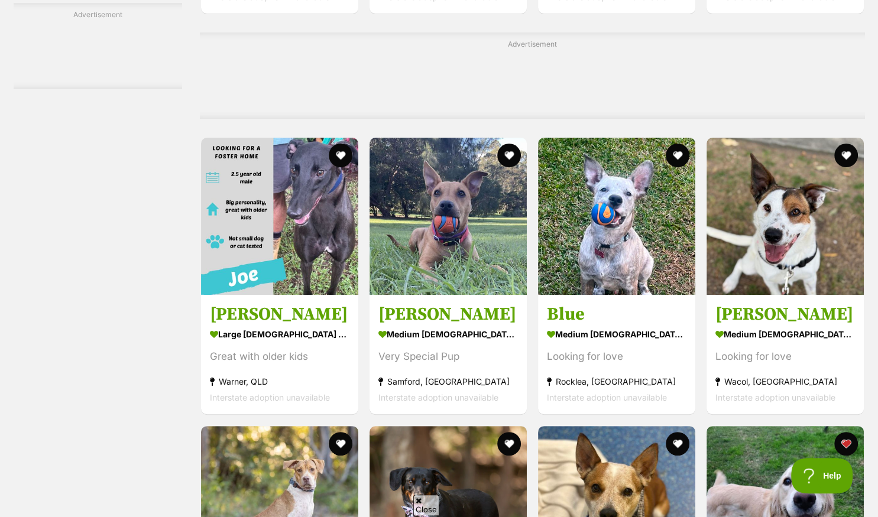
scroll to position [4746, 0]
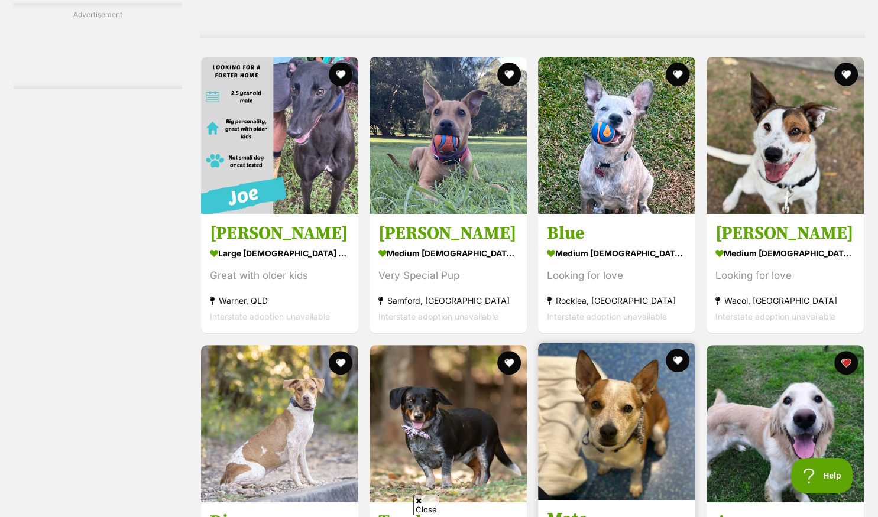
click at [590, 343] on img at bounding box center [616, 421] width 157 height 157
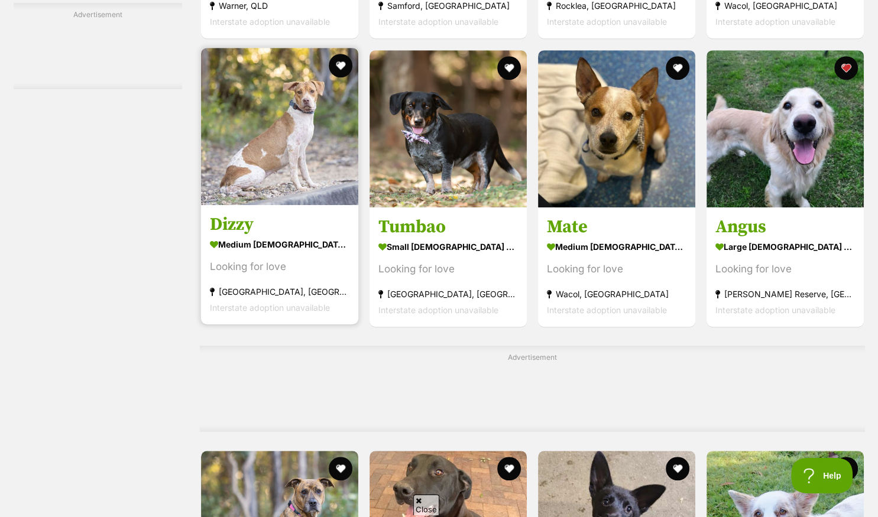
scroll to position [5121, 0]
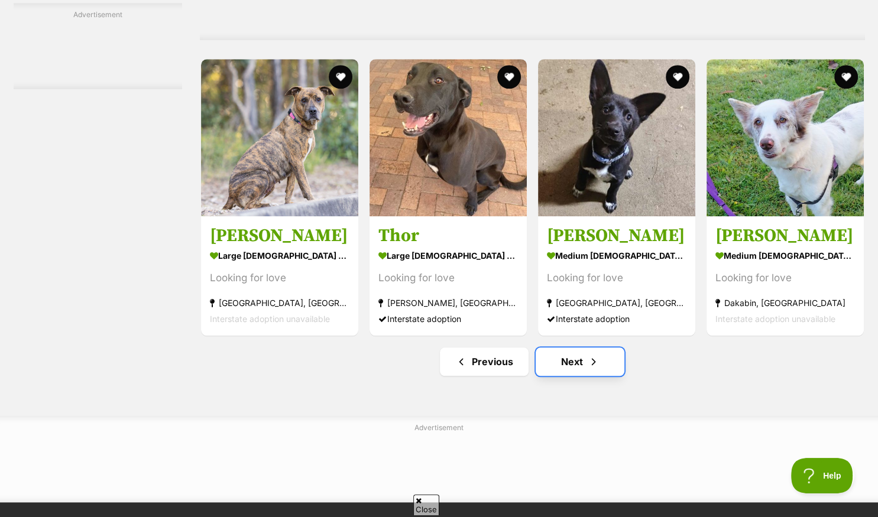
click at [577, 348] on link "Next" at bounding box center [580, 362] width 89 height 28
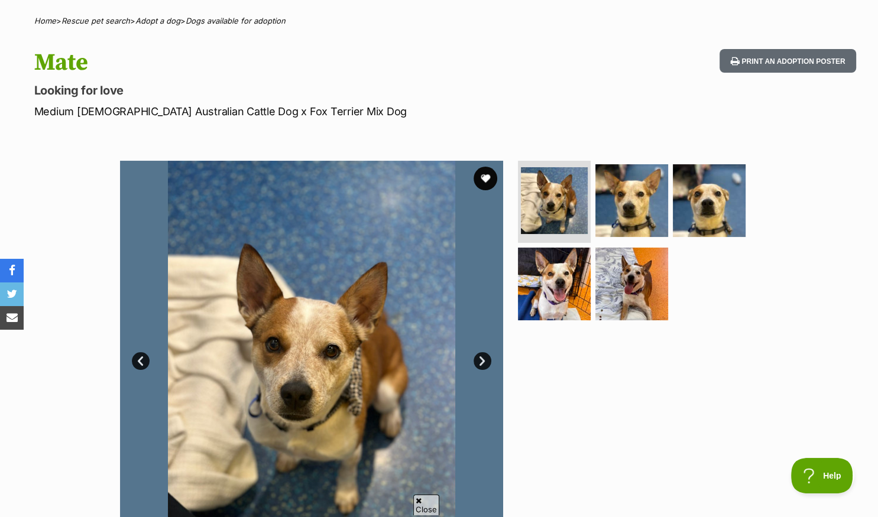
scroll to position [125, 0]
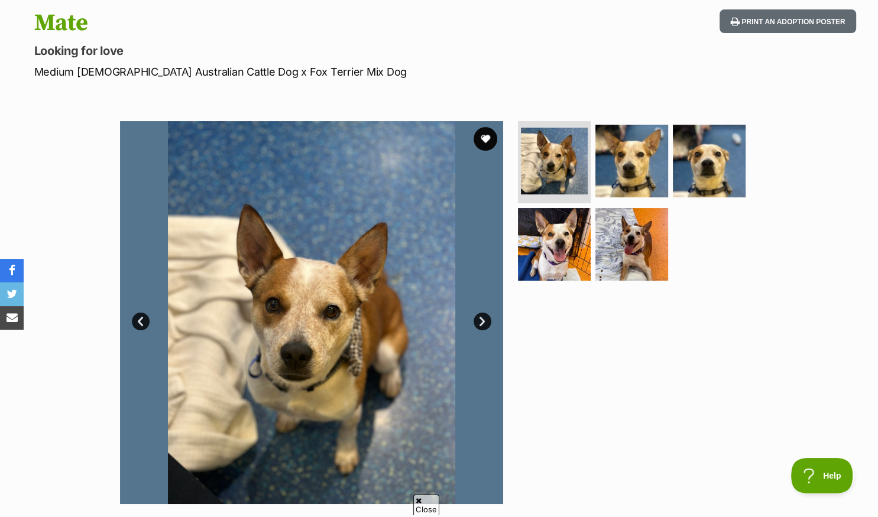
click at [481, 319] on link "Next" at bounding box center [483, 322] width 18 height 18
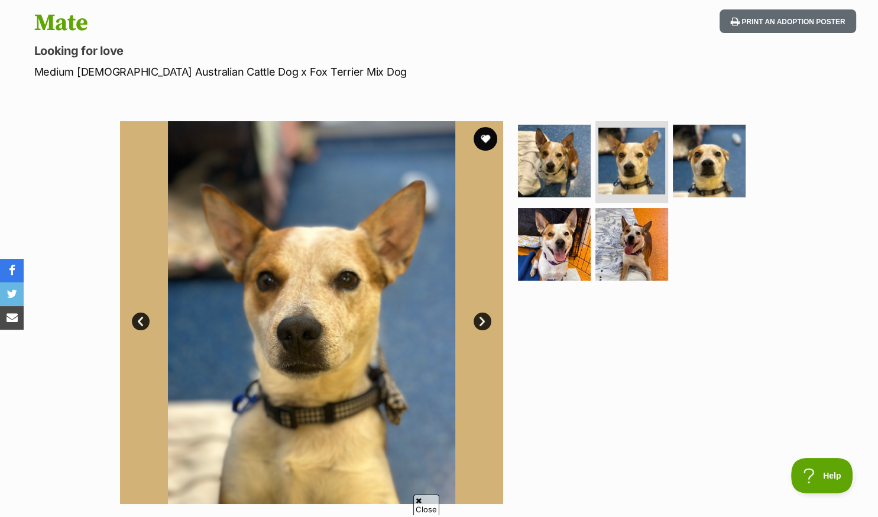
click at [481, 319] on link "Next" at bounding box center [483, 322] width 18 height 18
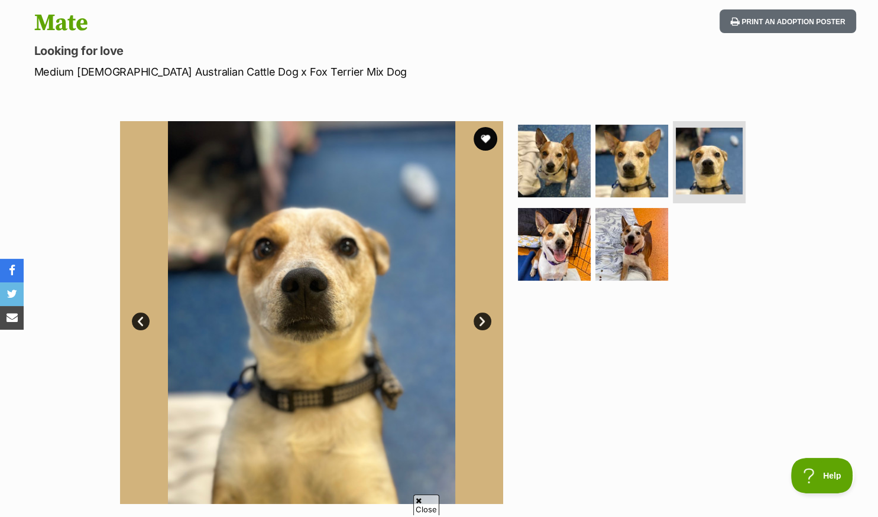
click at [481, 319] on link "Next" at bounding box center [483, 322] width 18 height 18
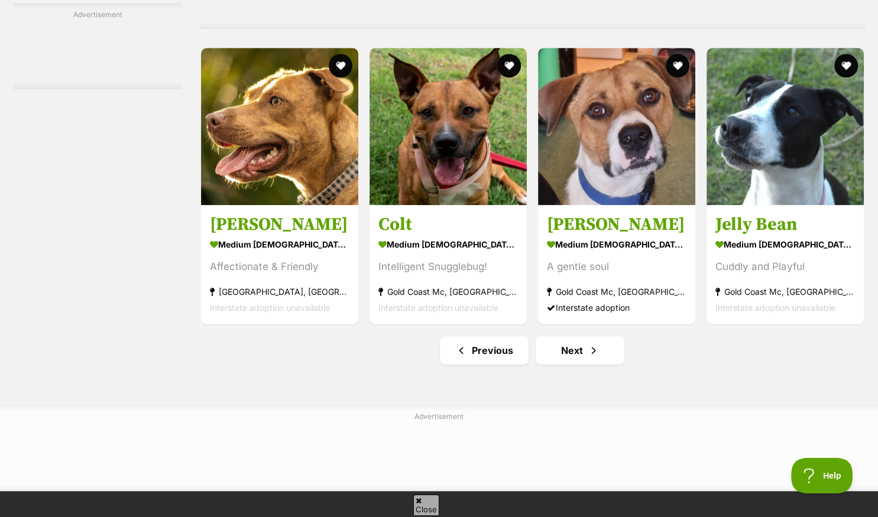
scroll to position [5370, 0]
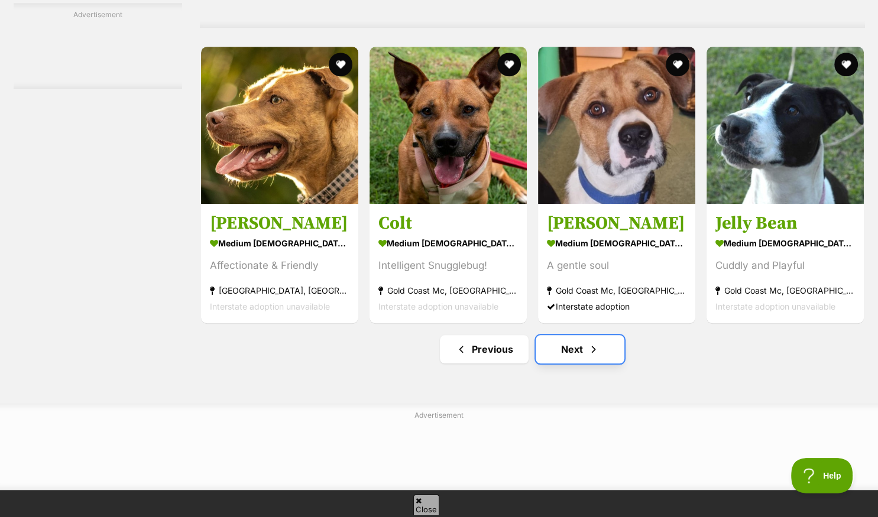
click at [573, 356] on link "Next" at bounding box center [580, 349] width 89 height 28
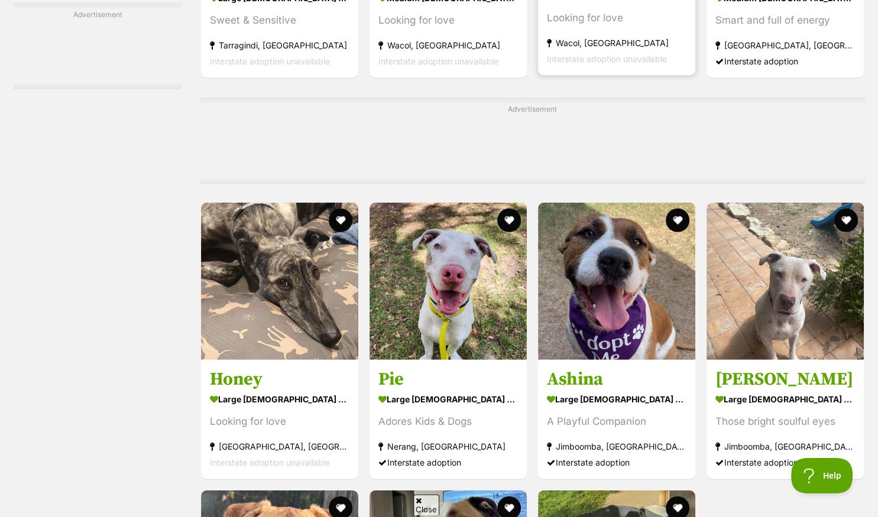
scroll to position [3872, 0]
